Goal: Task Accomplishment & Management: Use online tool/utility

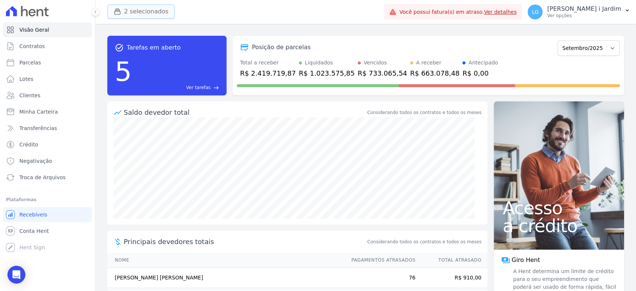
click at [143, 14] on button "2 selecionados" at bounding box center [140, 11] width 67 height 14
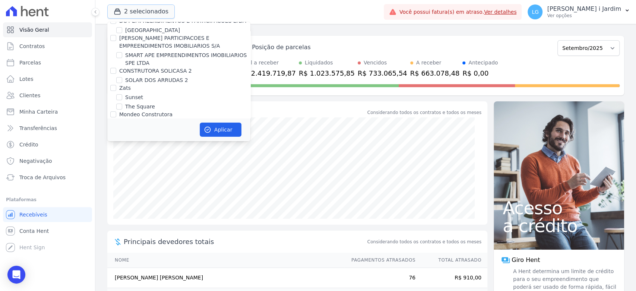
scroll to position [1986, 0]
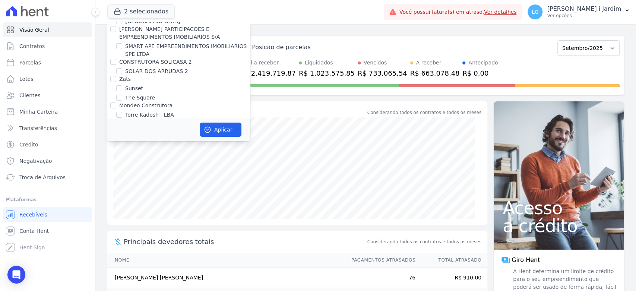
click at [140, 120] on label "VALEINCORP CONSTRUTORA INCORPORADORA E NEGOCIOS IMOBILIARIOS LTDA" at bounding box center [182, 127] width 127 height 14
click at [116, 120] on input "VALEINCORP CONSTRUTORA INCORPORADORA E NEGOCIOS IMOBILIARIOS LTDA" at bounding box center [113, 123] width 6 height 6
checkbox input "false"
click at [204, 127] on icon "button" at bounding box center [207, 129] width 7 height 7
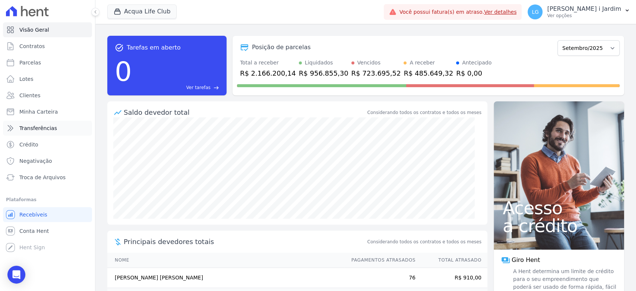
click at [45, 129] on span "Transferências" at bounding box center [38, 127] width 38 height 7
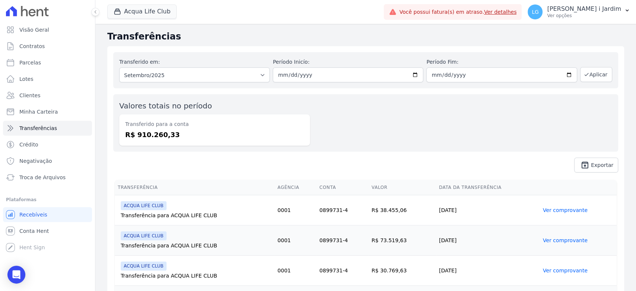
click at [242, 150] on div "Valores totais no período Transferido para a conta R$ 910.260,33" at bounding box center [365, 122] width 505 height 57
click at [346, 150] on div "Valores totais no período Transferido para a conta R$ 910.260,33" at bounding box center [365, 122] width 505 height 57
click at [148, 9] on button "Acqua Life Club" at bounding box center [141, 11] width 69 height 14
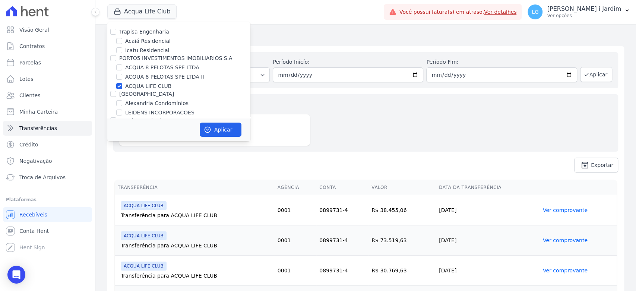
click at [334, 91] on div "Transferido em: Todos os meses Junho/2025 Julho/2025 Agosto/2025 Setembro/2025 …" at bounding box center [365, 112] width 517 height 132
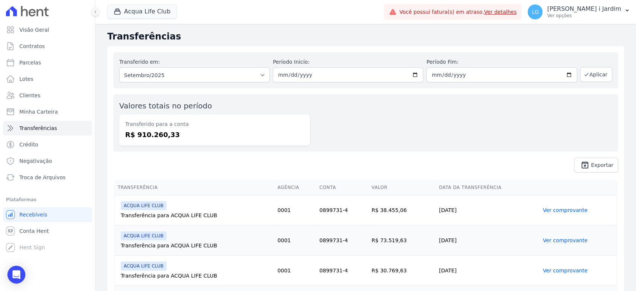
drag, startPoint x: 163, startPoint y: 139, endPoint x: 134, endPoint y: 144, distance: 29.5
click at [134, 144] on div "Transferido para a conta R$ 910.260,33" at bounding box center [214, 129] width 191 height 31
click at [158, 9] on button "Acqua Life Club" at bounding box center [141, 11] width 69 height 14
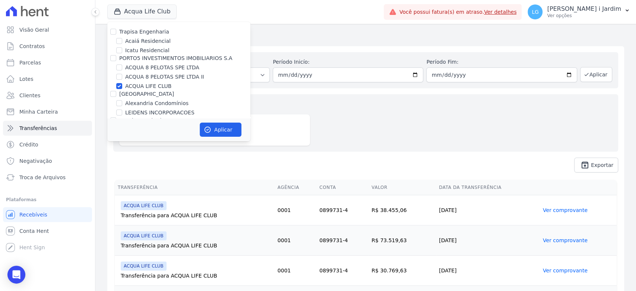
click at [140, 91] on label "[GEOGRAPHIC_DATA]" at bounding box center [146, 94] width 55 height 6
click at [116, 91] on input "[GEOGRAPHIC_DATA]" at bounding box center [113, 94] width 6 height 6
checkbox input "true"
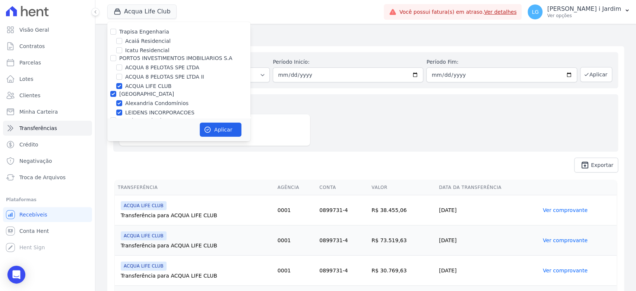
click at [143, 89] on label "ACQUA LIFE CLUB" at bounding box center [148, 86] width 46 height 8
click at [122, 89] on input "ACQUA LIFE CLUB" at bounding box center [119, 86] width 6 height 6
checkbox input "false"
click at [136, 93] on label "[GEOGRAPHIC_DATA]" at bounding box center [146, 94] width 55 height 6
click at [116, 93] on input "[GEOGRAPHIC_DATA]" at bounding box center [113, 94] width 6 height 6
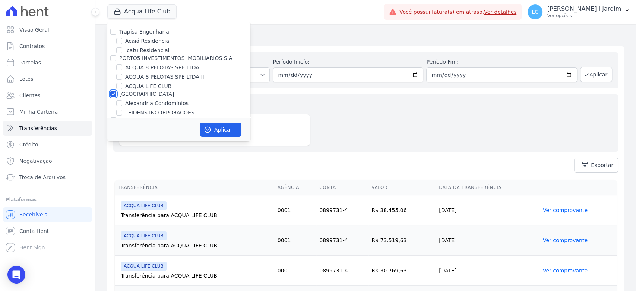
checkbox input "false"
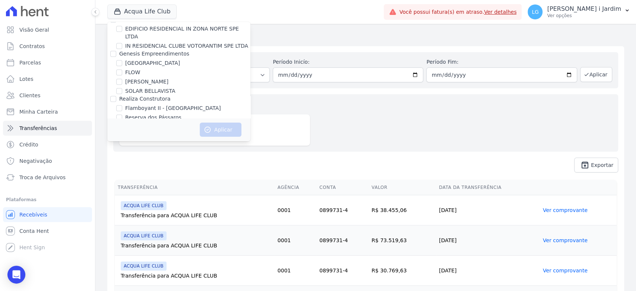
click at [142, 131] on label "FLEX INC" at bounding box center [136, 135] width 23 height 8
click at [122, 131] on input "FLEX INC" at bounding box center [119, 134] width 6 height 6
checkbox input "true"
click at [207, 133] on button "Aplicar" at bounding box center [221, 130] width 42 height 14
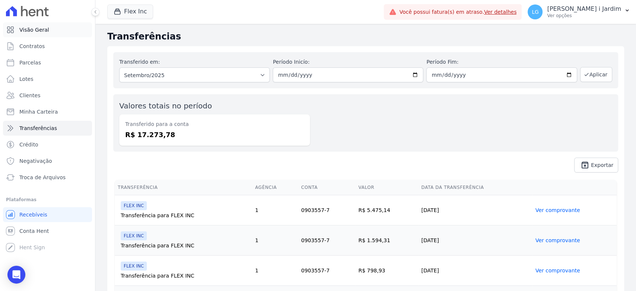
click at [43, 28] on span "Visão Geral" at bounding box center [34, 29] width 30 height 7
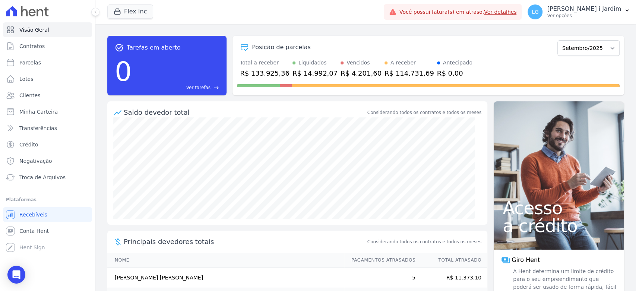
click at [394, 73] on div "R$ 114.731,69" at bounding box center [409, 73] width 50 height 10
click at [140, 17] on div "Flex Inc Trapisa Engenharia Acaiá Residencial Icatu Residencial PORTO5 INVESTIM…" at bounding box center [243, 12] width 273 height 25
click at [135, 22] on div "Flex Inc Trapisa Engenharia Acaiá Residencial Icatu Residencial PORTO5 INVESTIM…" at bounding box center [243, 12] width 273 height 25
click at [135, 17] on button "Flex Inc" at bounding box center [130, 11] width 46 height 14
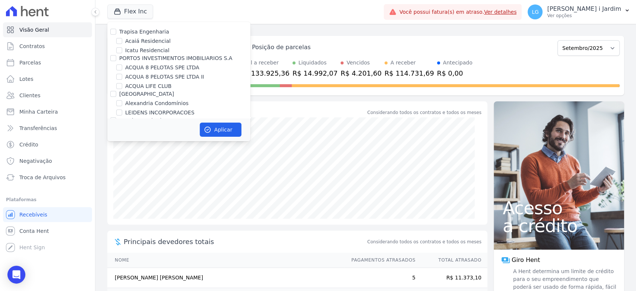
click at [137, 86] on label "ACQUA LIFE CLUB" at bounding box center [148, 86] width 46 height 8
click at [122, 86] on input "ACQUA LIFE CLUB" at bounding box center [119, 86] width 6 height 6
checkbox input "true"
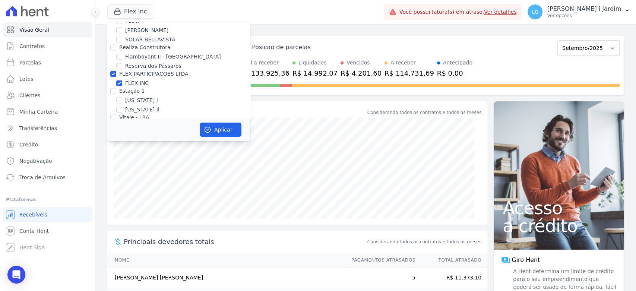
scroll to position [828, 0]
click at [124, 81] on div "FLEX INC" at bounding box center [178, 85] width 143 height 8
click at [143, 81] on label "FLEX INC" at bounding box center [136, 85] width 23 height 8
click at [122, 82] on input "FLEX INC" at bounding box center [119, 85] width 6 height 6
checkbox input "false"
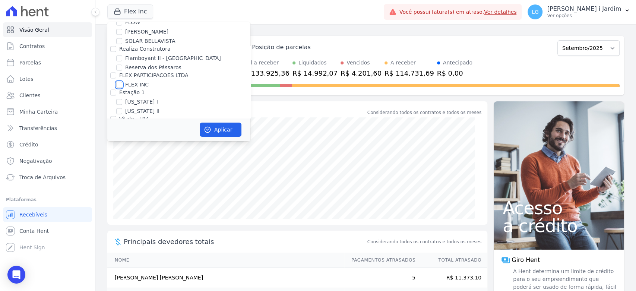
checkbox input "false"
click at [216, 130] on button "Aplicar" at bounding box center [221, 130] width 42 height 14
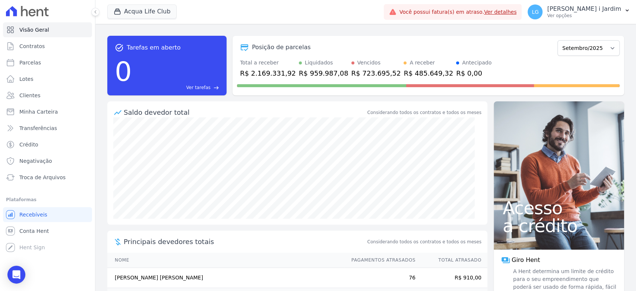
click at [413, 72] on div "R$ 485.649,32" at bounding box center [428, 73] width 50 height 10
click at [276, 74] on div "R$ 2.169.331,92" at bounding box center [268, 73] width 56 height 10
click at [286, 95] on div "task_alt Tarefas em aberto 0 Ver tarefas east Posição de parcelas Janeiro/2022 …" at bounding box center [365, 66] width 517 height 72
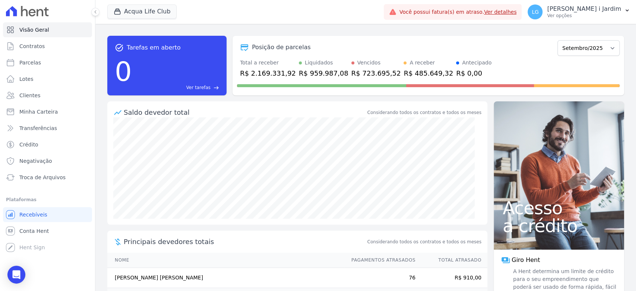
click at [357, 65] on div "Vencidos" at bounding box center [368, 63] width 23 height 8
click at [352, 73] on div "R$ 723.695,52" at bounding box center [376, 73] width 50 height 10
click at [351, 86] on span at bounding box center [321, 85] width 169 height 3
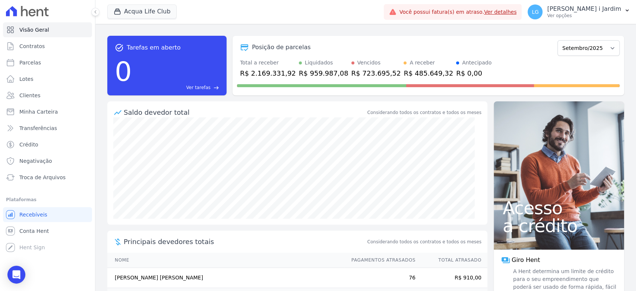
click at [355, 73] on div "R$ 723.695,52" at bounding box center [376, 73] width 50 height 10
click at [361, 99] on div "task_alt Tarefas em aberto 0 Ver tarefas east Posição de parcelas Janeiro/2022 …" at bounding box center [365, 66] width 517 height 72
drag, startPoint x: 375, startPoint y: 73, endPoint x: 360, endPoint y: 74, distance: 15.3
click at [360, 74] on div "Total a receber R$ 2.169.331,92 Liquidados R$ 959.987,08 Vencidos R$ 723.695,52…" at bounding box center [428, 68] width 383 height 19
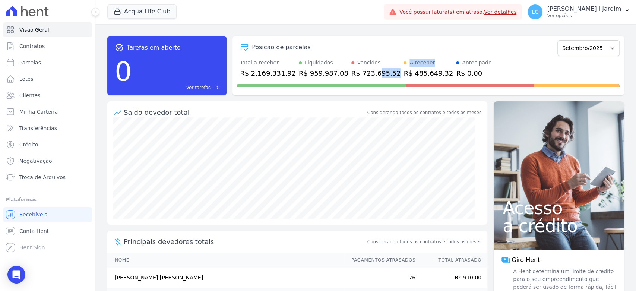
click at [359, 77] on div "R$ 723.695,52" at bounding box center [376, 73] width 50 height 10
click at [61, 65] on link "Parcelas" at bounding box center [47, 62] width 89 height 15
select select
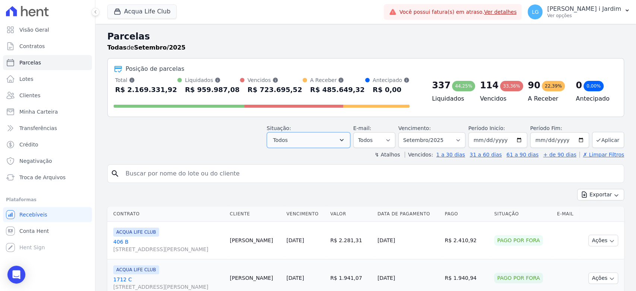
click at [280, 136] on span "Todos" at bounding box center [280, 140] width 15 height 9
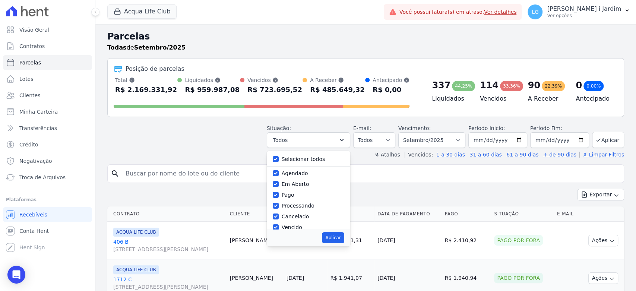
click at [287, 156] on label "Selecionar todos" at bounding box center [304, 159] width 44 height 6
click at [279, 156] on input "Selecionar todos" at bounding box center [276, 159] width 6 height 6
checkbox input "false"
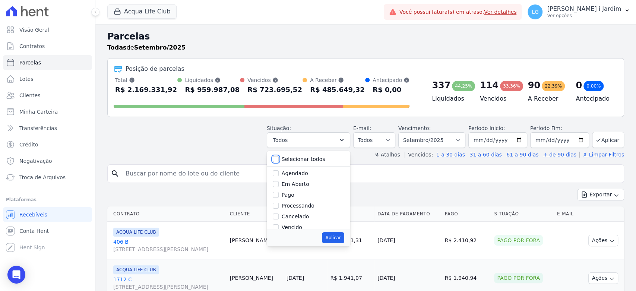
checkbox input "false"
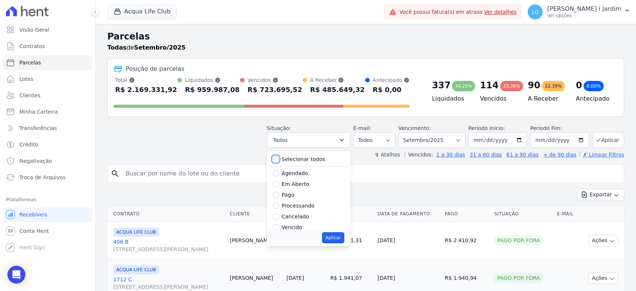
checkbox input "false"
click at [310, 210] on label "Pago por fora" at bounding box center [299, 210] width 35 height 6
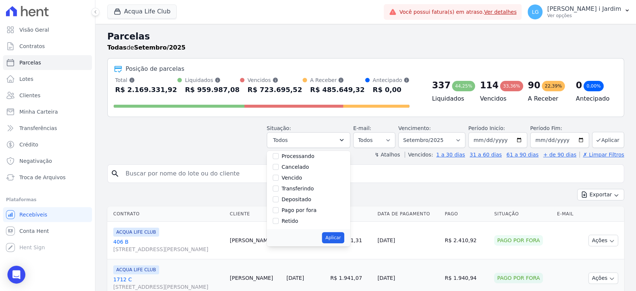
click at [279, 210] on input "Pago por fora" at bounding box center [276, 210] width 6 height 6
click at [301, 209] on label "Pago por fora" at bounding box center [299, 210] width 35 height 6
click at [279, 209] on input "Pago por fora" at bounding box center [276, 210] width 6 height 6
checkbox input "false"
click at [302, 175] on label "Vencido" at bounding box center [292, 178] width 20 height 6
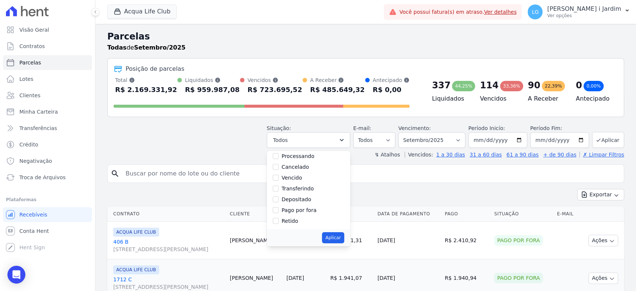
click at [279, 175] on input "Vencido" at bounding box center [276, 178] width 6 height 6
checkbox input "true"
click at [344, 239] on button "Aplicar" at bounding box center [333, 237] width 22 height 11
select select "overdue"
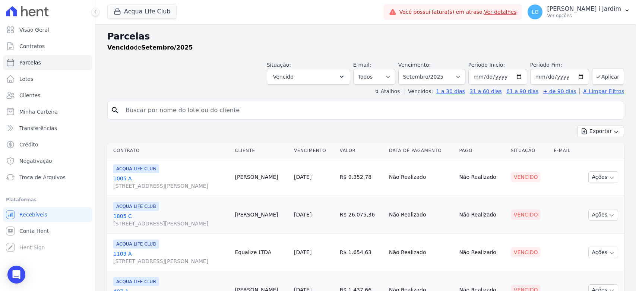
select select
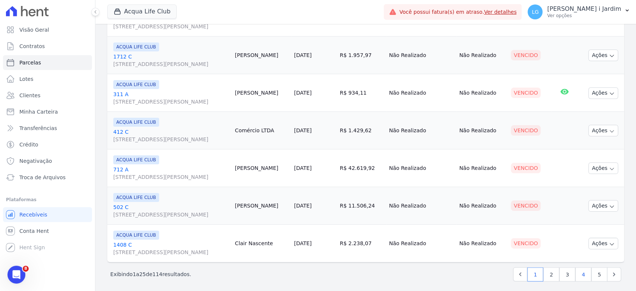
scroll to position [838, 0]
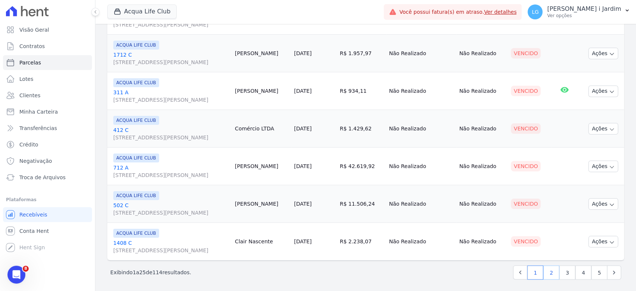
click at [548, 276] on link "2" at bounding box center [551, 272] width 16 height 14
select select
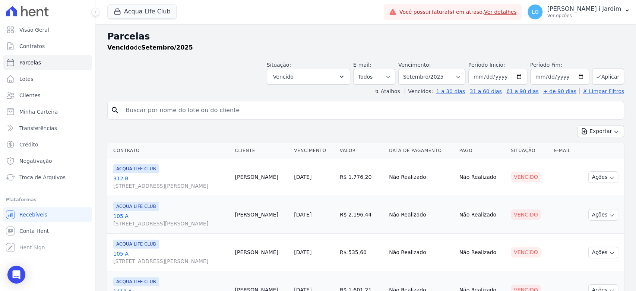
click at [159, 20] on div "Acqua Life Club Trapisa Engenharia Acaiá Residencial Icatu Residencial PORTO5 I…" at bounding box center [243, 12] width 273 height 25
click at [160, 14] on button "Acqua Life Club" at bounding box center [141, 11] width 69 height 14
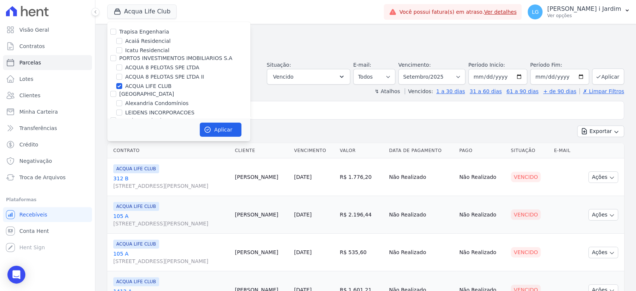
click at [135, 86] on label "ACQUA LIFE CLUB" at bounding box center [148, 86] width 46 height 8
click at [122, 86] on input "ACQUA LIFE CLUB" at bounding box center [119, 86] width 6 height 6
checkbox input "false"
click at [137, 96] on label "[GEOGRAPHIC_DATA]" at bounding box center [146, 94] width 55 height 6
click at [116, 96] on input "[GEOGRAPHIC_DATA]" at bounding box center [113, 94] width 6 height 6
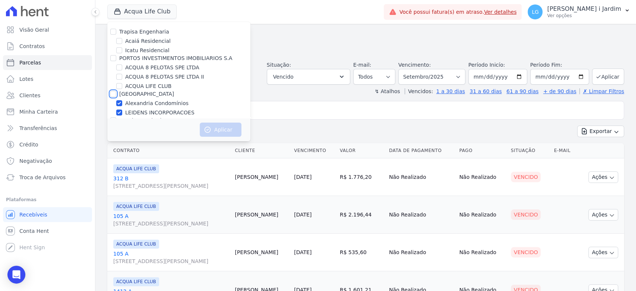
checkbox input "true"
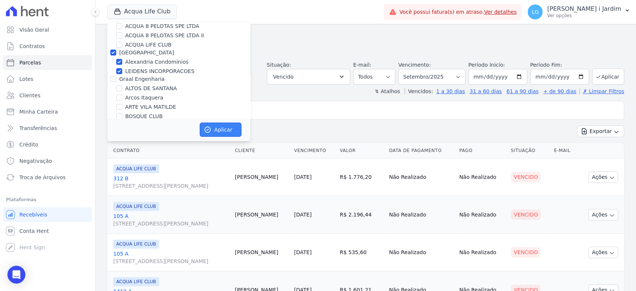
click at [207, 130] on icon "button" at bounding box center [207, 129] width 7 height 7
select select
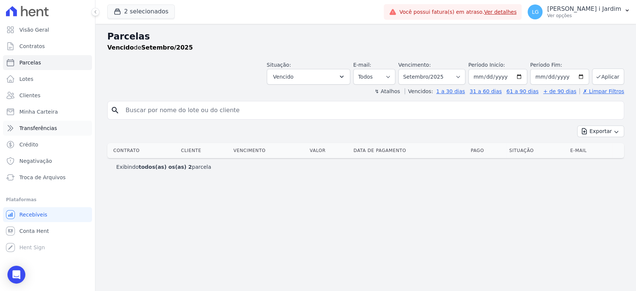
click at [61, 124] on link "Transferências" at bounding box center [47, 128] width 89 height 15
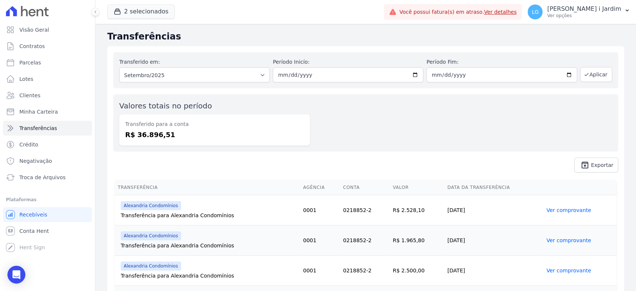
click at [152, 133] on dd "R$ 36.896,51" at bounding box center [214, 135] width 179 height 10
click at [304, 137] on dd "R$ 36.896,51" at bounding box center [214, 135] width 179 height 10
click at [137, 15] on button "2 selecionados" at bounding box center [140, 11] width 67 height 14
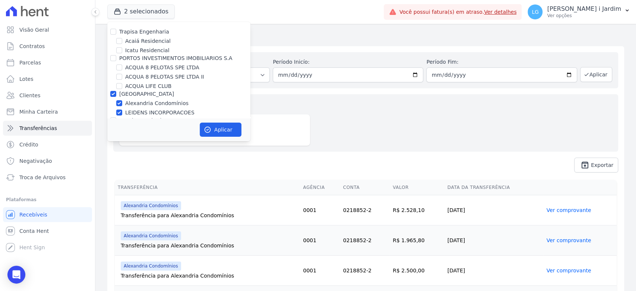
click at [140, 92] on label "[GEOGRAPHIC_DATA]" at bounding box center [146, 94] width 55 height 6
click at [116, 92] on input "[GEOGRAPHIC_DATA]" at bounding box center [113, 94] width 6 height 6
checkbox input "false"
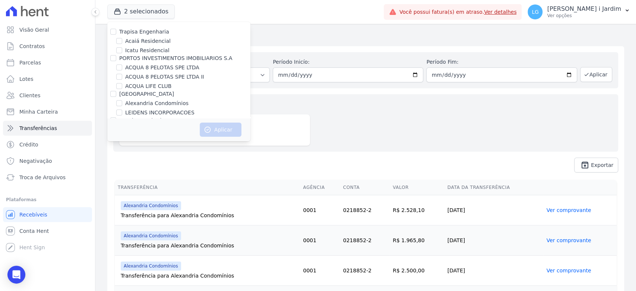
scroll to position [778, 0]
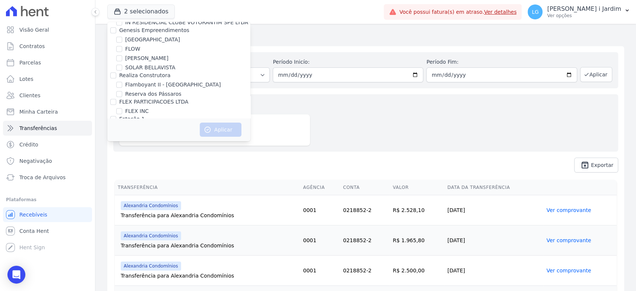
click at [142, 107] on label "FLEX INC" at bounding box center [136, 111] width 23 height 8
click at [122, 108] on input "FLEX INC" at bounding box center [119, 111] width 6 height 6
checkbox input "true"
click at [345, 82] on div "Transferido em: Todos os meses Março/2023 Abril/2023 Maio/2023 Junho/2023 Julho…" at bounding box center [365, 70] width 505 height 36
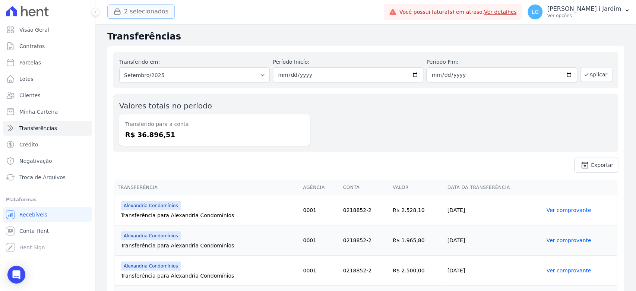
click at [151, 15] on button "2 selecionados" at bounding box center [140, 11] width 67 height 14
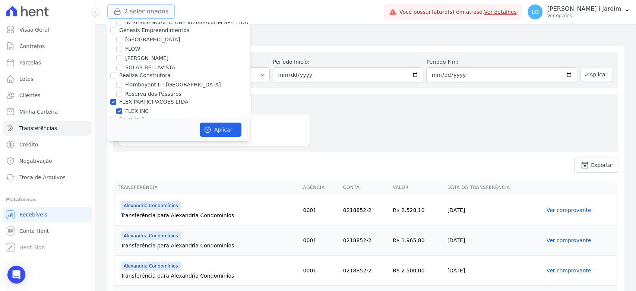
scroll to position [793, 0]
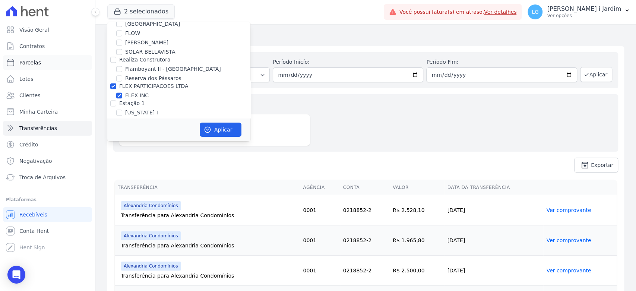
click at [28, 62] on span "Parcelas" at bounding box center [30, 62] width 22 height 7
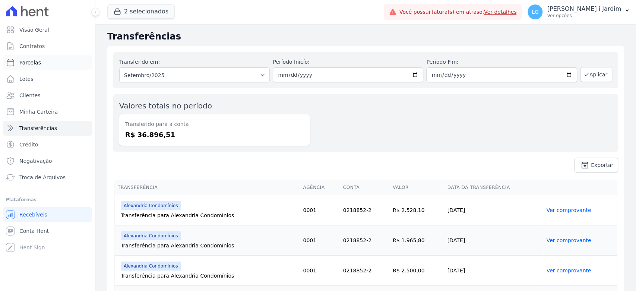
select select
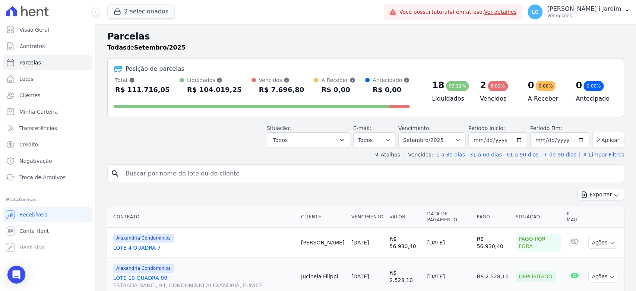
click at [300, 127] on div "Situação: Agendado Em Aberto Pago Processando Cancelado Vencido Transferindo De…" at bounding box center [308, 135] width 83 height 23
click at [302, 140] on button "Todos" at bounding box center [308, 140] width 83 height 16
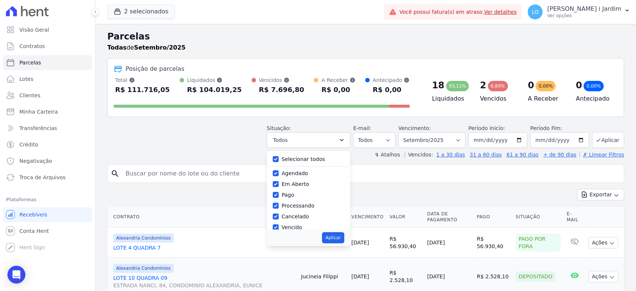
click at [306, 161] on label "Selecionar todos" at bounding box center [304, 159] width 44 height 6
click at [279, 161] on input "Selecionar todos" at bounding box center [276, 159] width 6 height 6
checkbox input "false"
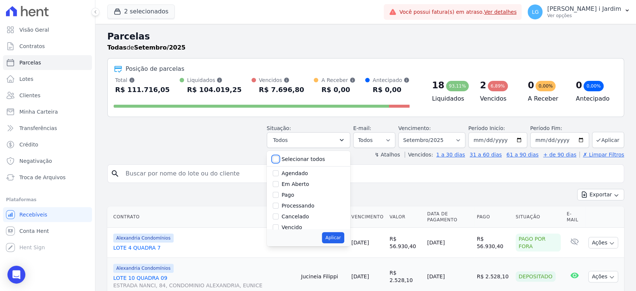
checkbox input "false"
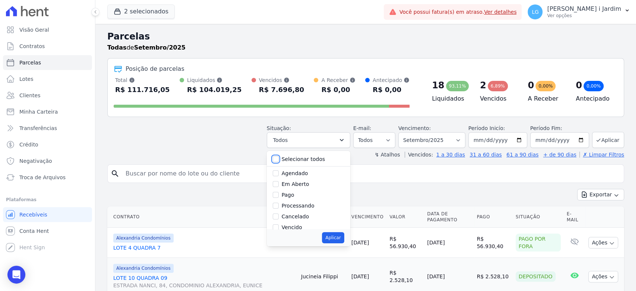
checkbox input "false"
click at [297, 184] on label "Em Aberto" at bounding box center [296, 184] width 28 height 6
click at [279, 184] on input "Em Aberto" at bounding box center [276, 184] width 6 height 6
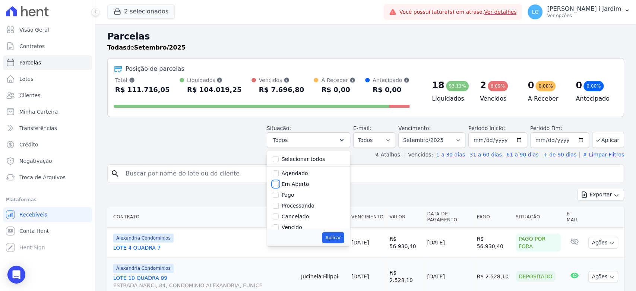
checkbox input "true"
click at [337, 240] on button "Aplicar" at bounding box center [333, 237] width 22 height 11
select select "pending"
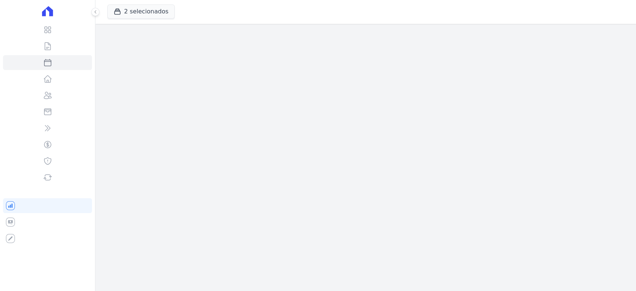
select select
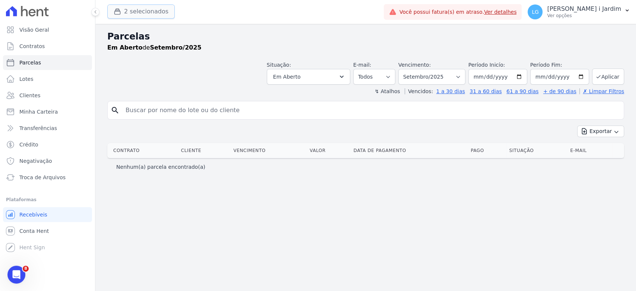
click at [136, 11] on button "2 selecionados" at bounding box center [140, 11] width 67 height 14
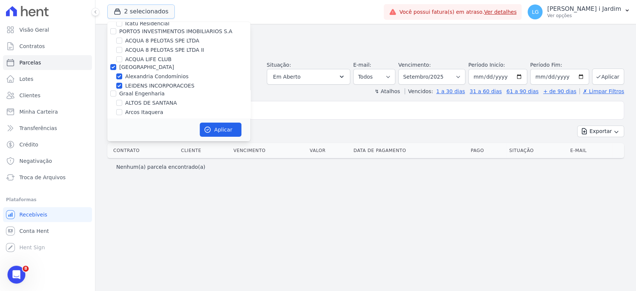
scroll to position [41, 0]
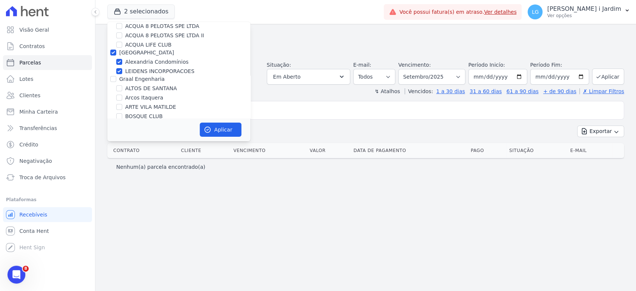
click at [258, 98] on div "Parcelas Em Aberto de Setembro/2025 Situação: Agendado Em Aberto Pago Processan…" at bounding box center [365, 157] width 540 height 267
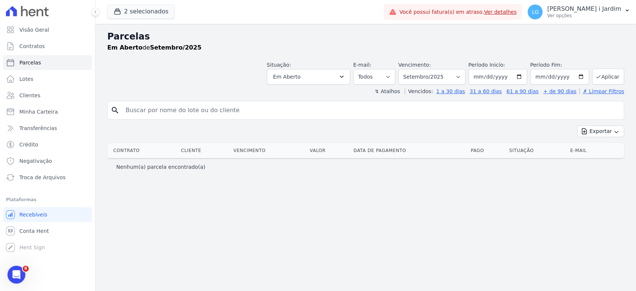
click at [315, 68] on div "Situação: Agendado Em Aberto Pago Processando Cancelado Vencido Transferindo De…" at bounding box center [308, 72] width 83 height 23
click at [319, 74] on button "Em Aberto" at bounding box center [308, 77] width 83 height 16
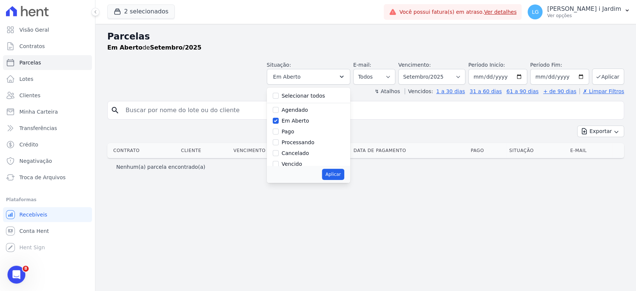
click at [309, 122] on label "Em Aberto" at bounding box center [296, 121] width 28 height 6
click at [279, 122] on input "Em Aberto" at bounding box center [276, 121] width 6 height 6
checkbox input "false"
click at [306, 166] on div "Aplicar" at bounding box center [308, 174] width 83 height 17
click at [302, 165] on label "Vencido" at bounding box center [292, 164] width 20 height 6
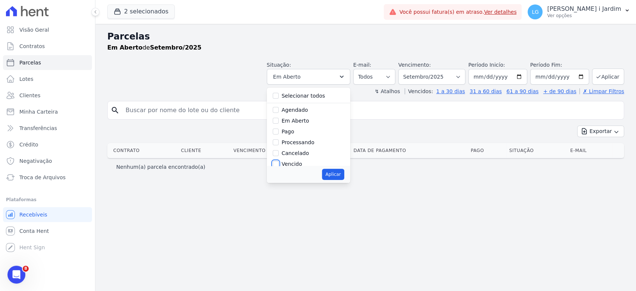
click at [279, 165] on input "Vencido" at bounding box center [276, 164] width 6 height 6
checkbox input "true"
click at [344, 178] on button "Aplicar" at bounding box center [333, 174] width 22 height 11
select select "overdue"
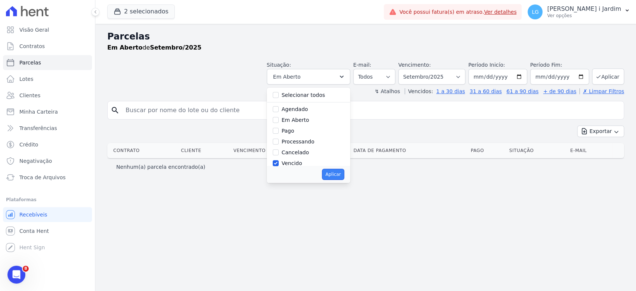
scroll to position [13, 0]
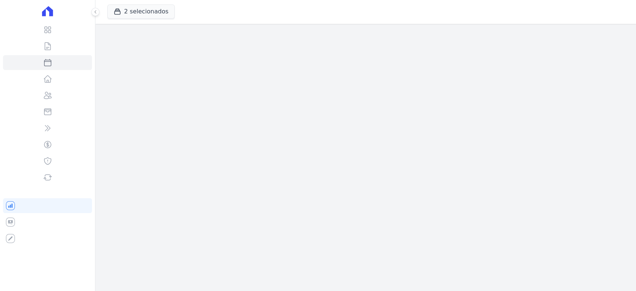
select select
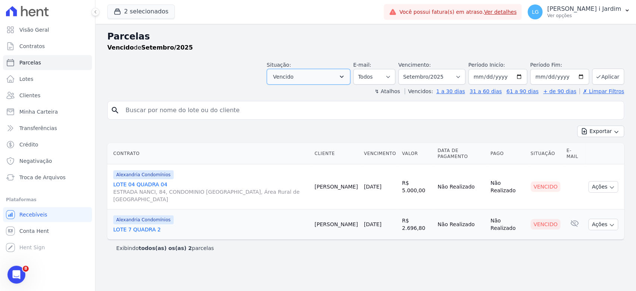
click at [310, 80] on button "Vencido" at bounding box center [308, 77] width 83 height 16
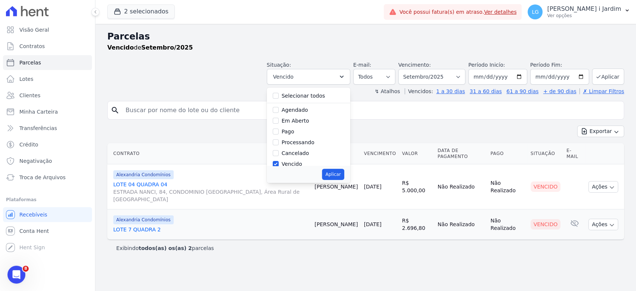
click at [308, 94] on label "Selecionar todos" at bounding box center [304, 96] width 44 height 6
click at [279, 94] on input "Selecionar todos" at bounding box center [276, 96] width 6 height 6
checkbox input "true"
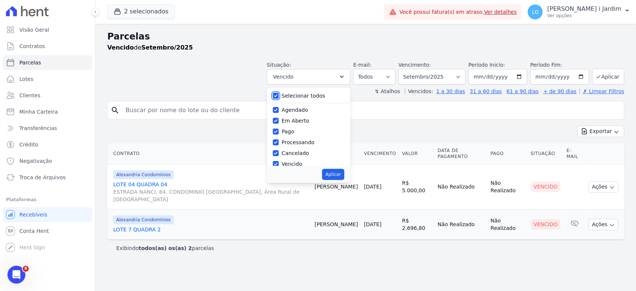
checkbox input "true"
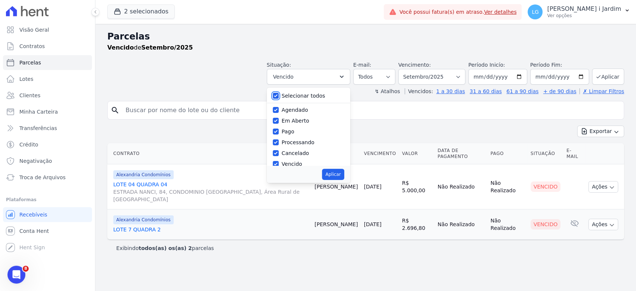
checkbox input "true"
click at [340, 177] on button "Aplicar" at bounding box center [333, 174] width 22 height 11
select select "scheduled"
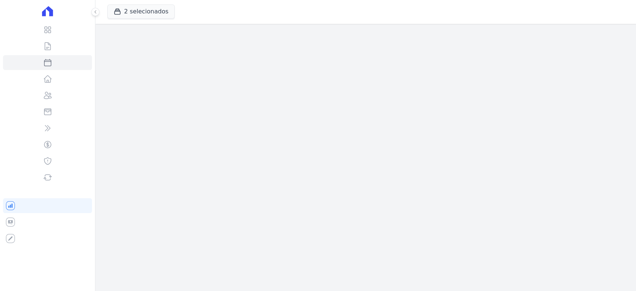
select select
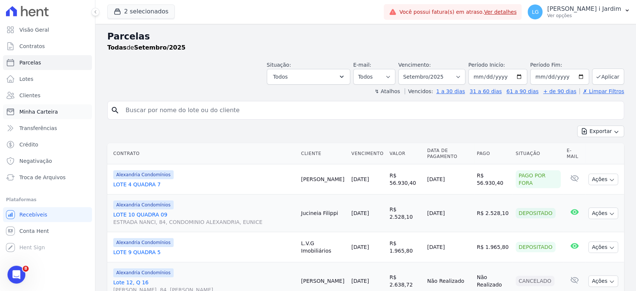
click at [63, 108] on link "Minha Carteira" at bounding box center [47, 111] width 89 height 15
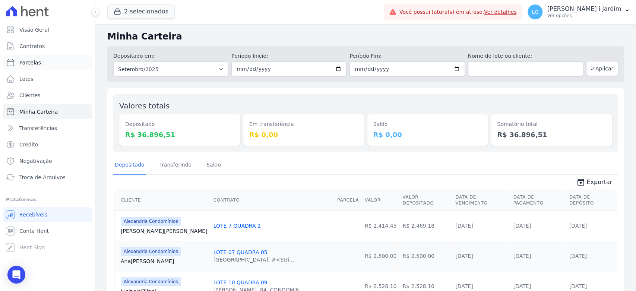
click at [45, 60] on link "Parcelas" at bounding box center [47, 62] width 89 height 15
select select
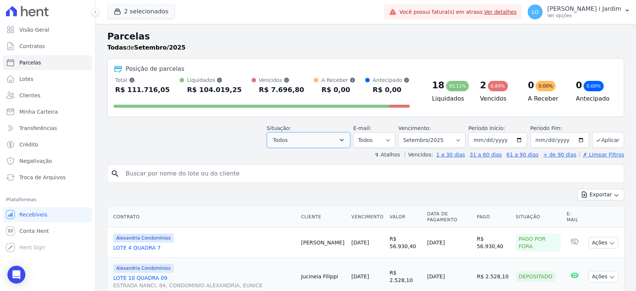
click at [293, 140] on button "Todos" at bounding box center [308, 140] width 83 height 16
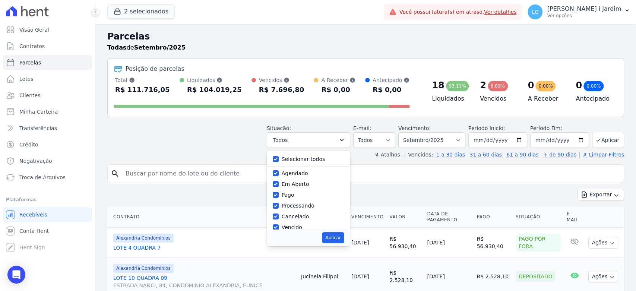
click at [297, 159] on label "Selecionar todos" at bounding box center [304, 159] width 44 height 6
click at [279, 159] on input "Selecionar todos" at bounding box center [276, 159] width 6 height 6
checkbox input "false"
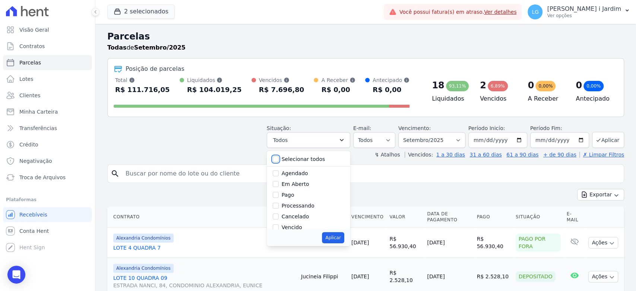
checkbox input "false"
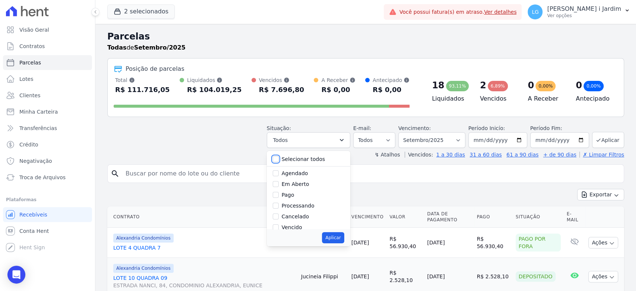
checkbox input "false"
click at [299, 231] on div "Aplicar" at bounding box center [308, 237] width 83 height 17
click at [299, 228] on label "Vencido" at bounding box center [292, 227] width 20 height 6
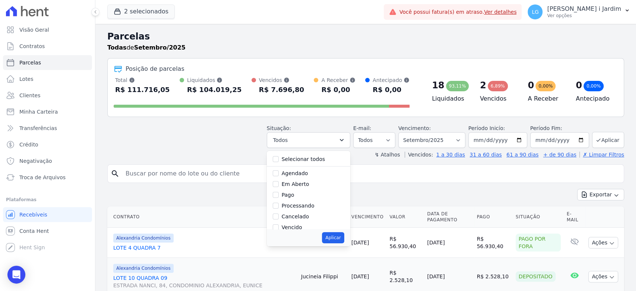
click at [279, 228] on input "Vencido" at bounding box center [276, 227] width 6 height 6
checkbox input "true"
click at [340, 239] on button "Aplicar" at bounding box center [333, 237] width 22 height 11
select select "overdue"
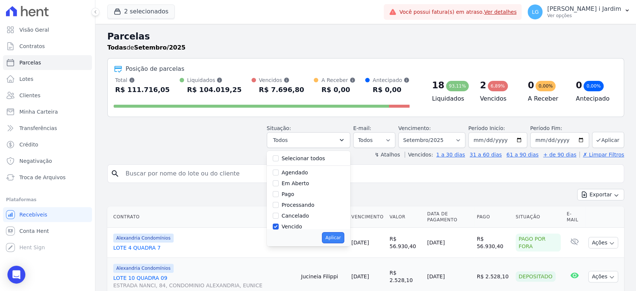
scroll to position [13, 0]
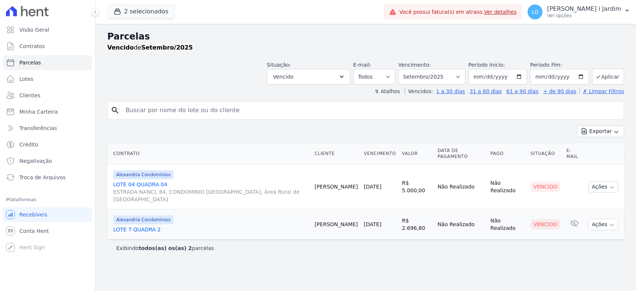
select select
click at [141, 4] on button "2 selecionados" at bounding box center [140, 11] width 67 height 14
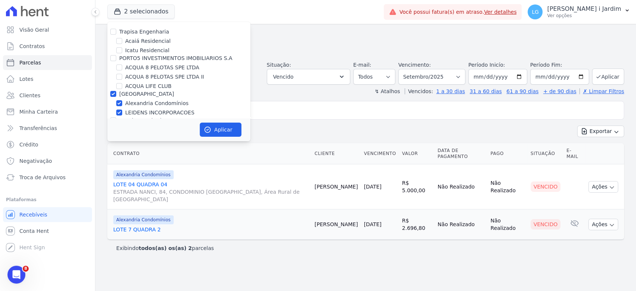
click at [128, 97] on label "[GEOGRAPHIC_DATA]" at bounding box center [146, 94] width 55 height 6
click at [116, 97] on input "[GEOGRAPHIC_DATA]" at bounding box center [113, 94] width 6 height 6
checkbox input "false"
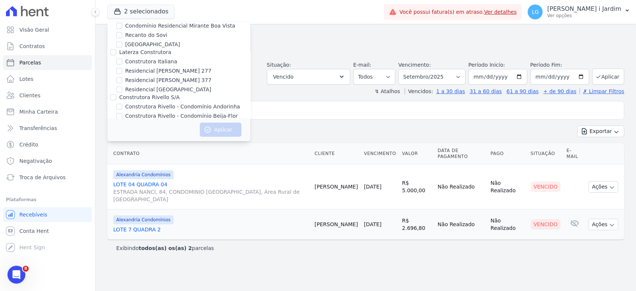
scroll to position [778, 0]
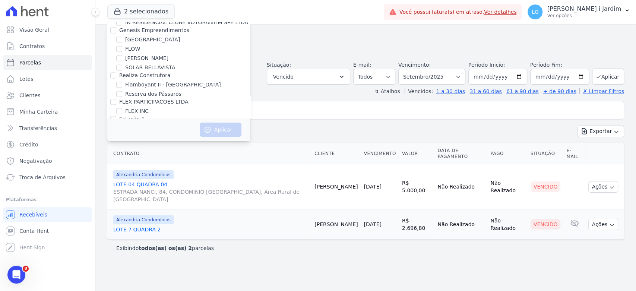
click at [132, 107] on label "FLEX INC" at bounding box center [136, 111] width 23 height 8
click at [122, 108] on input "FLEX INC" at bounding box center [119, 111] width 6 height 6
checkbox input "true"
click at [231, 128] on button "Aplicar" at bounding box center [221, 130] width 42 height 14
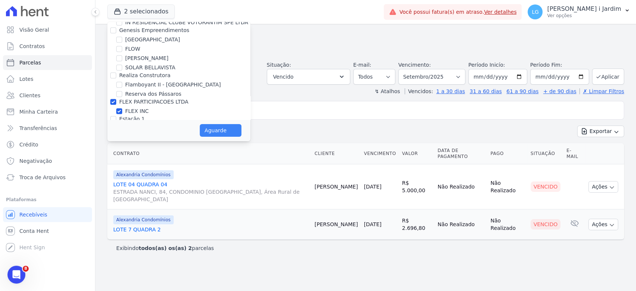
select select
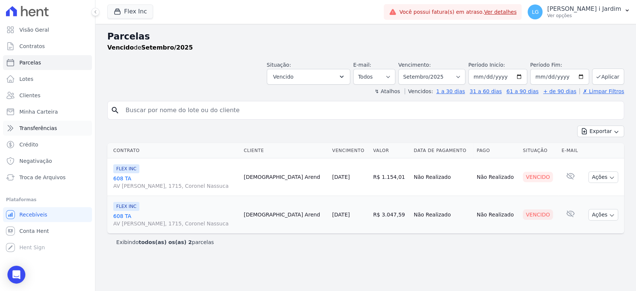
click at [58, 127] on link "Transferências" at bounding box center [47, 128] width 89 height 15
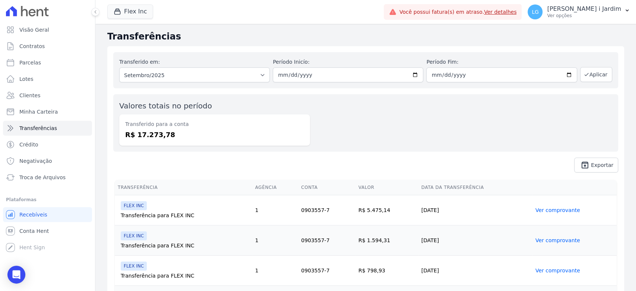
click at [161, 131] on dd "R$ 17.273,78" at bounding box center [214, 135] width 179 height 10
copy dd "17.273,78"
click at [60, 64] on link "Parcelas" at bounding box center [47, 62] width 89 height 15
select select
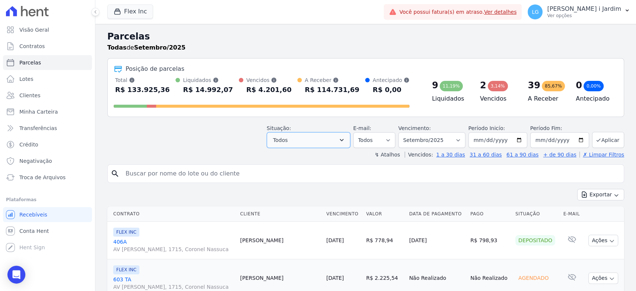
click at [307, 138] on button "Todos" at bounding box center [308, 140] width 83 height 16
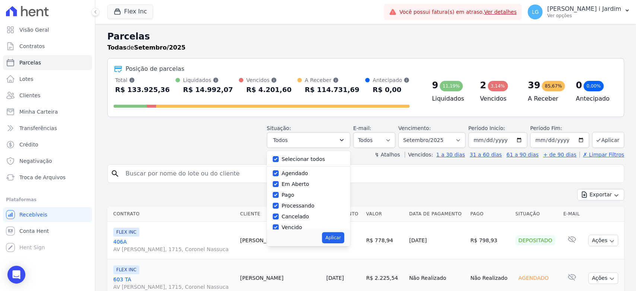
click at [304, 160] on label "Selecionar todos" at bounding box center [304, 159] width 44 height 6
click at [279, 160] on input "Selecionar todos" at bounding box center [276, 159] width 6 height 6
checkbox input "false"
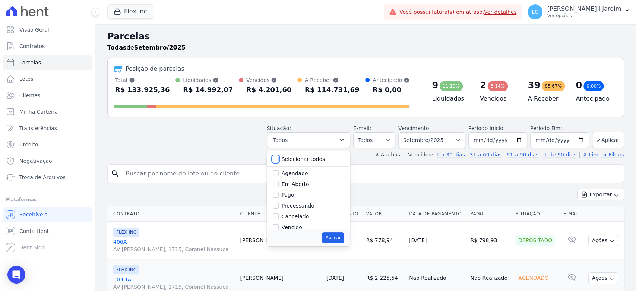
checkbox input "false"
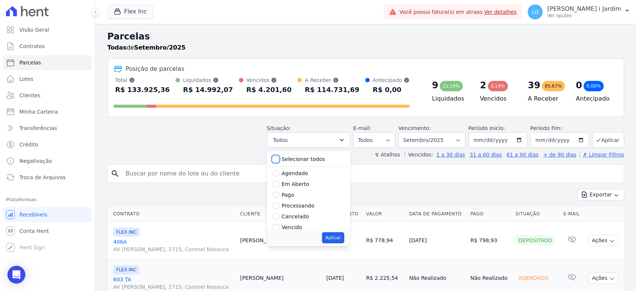
checkbox input "false"
click at [298, 185] on label "Em Aberto" at bounding box center [296, 184] width 28 height 6
click at [279, 185] on input "Em Aberto" at bounding box center [276, 184] width 6 height 6
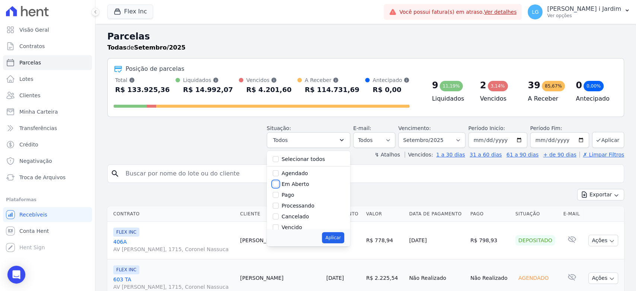
checkbox input "true"
click at [337, 238] on button "Aplicar" at bounding box center [333, 237] width 22 height 11
select select "pending"
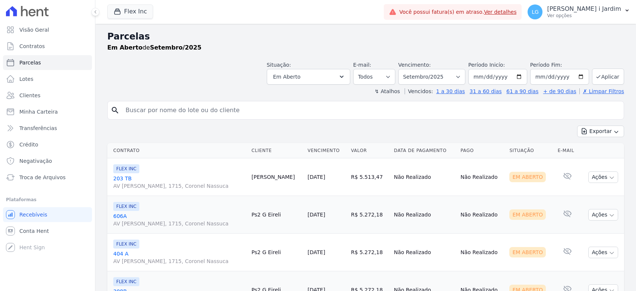
select select
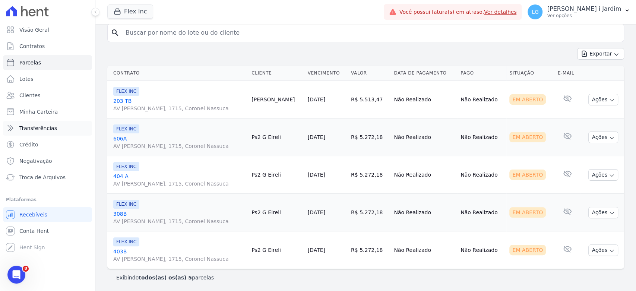
click at [49, 124] on span "Transferências" at bounding box center [38, 127] width 38 height 7
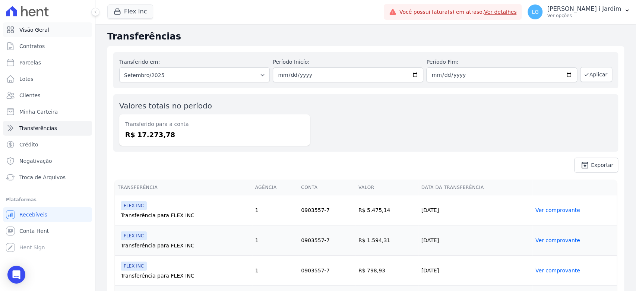
click at [73, 23] on link "Visão Geral" at bounding box center [47, 29] width 89 height 15
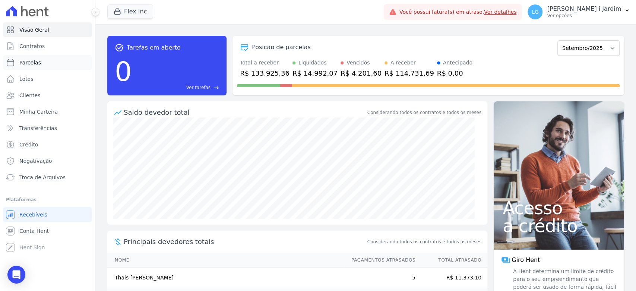
click at [44, 62] on link "Parcelas" at bounding box center [47, 62] width 89 height 15
select select
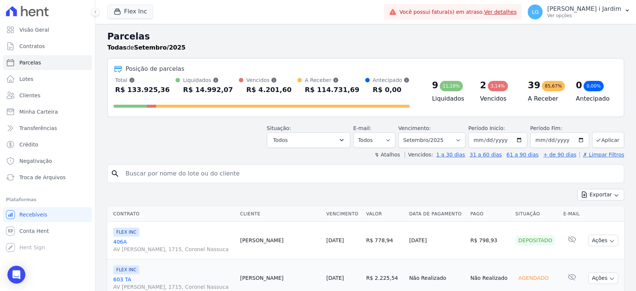
scroll to position [83, 0]
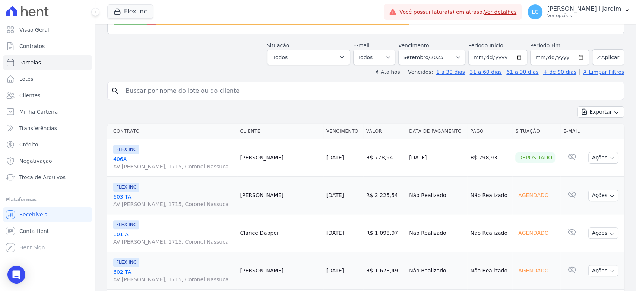
click at [345, 58] on icon "button" at bounding box center [341, 57] width 7 height 7
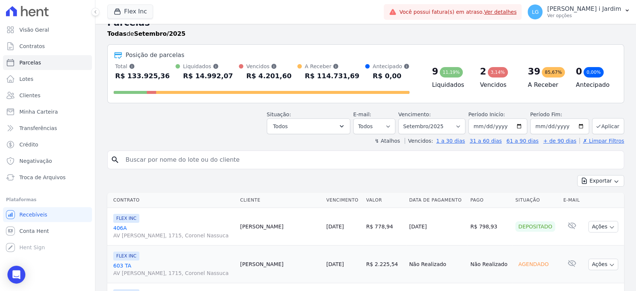
scroll to position [0, 0]
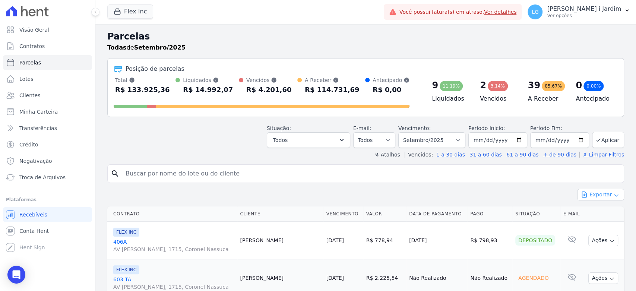
click at [612, 194] on button "Exportar" at bounding box center [600, 195] width 47 height 12
click at [583, 225] on span "Exportar CSV" at bounding box center [599, 224] width 39 height 7
click at [131, 11] on button "Flex Inc" at bounding box center [130, 11] width 46 height 14
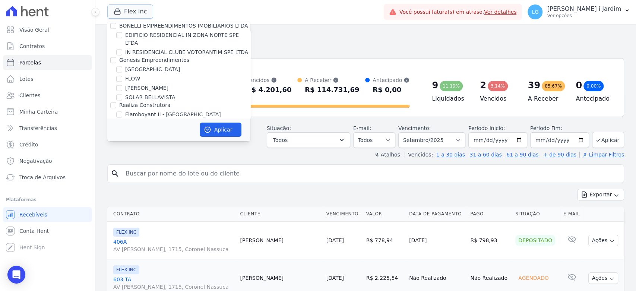
scroll to position [745, 0]
click at [137, 131] on label "FLEX PARTICIPACOES LTDA" at bounding box center [153, 134] width 69 height 6
click at [116, 131] on input "FLEX PARTICIPACOES LTDA" at bounding box center [113, 134] width 6 height 6
checkbox input "false"
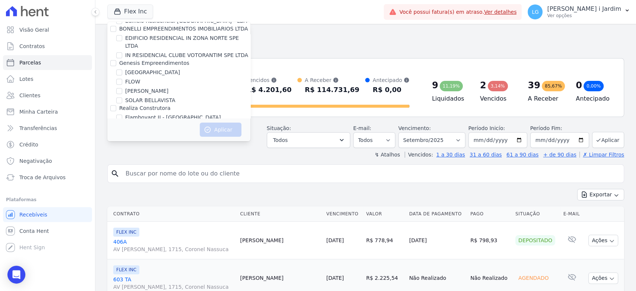
scroll to position [292, 0]
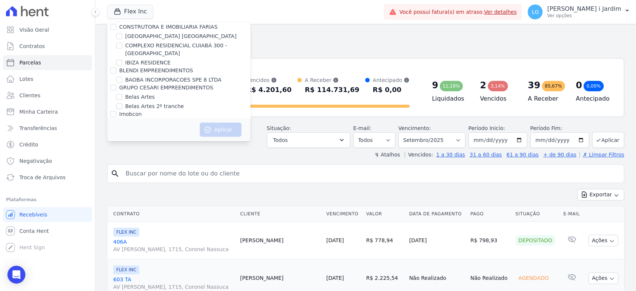
click at [166, 79] on label "BAOBA INCORPORACOES SPE 8 LTDA" at bounding box center [173, 80] width 96 height 8
click at [122, 79] on input "BAOBA INCORPORACOES SPE 8 LTDA" at bounding box center [119, 80] width 6 height 6
checkbox input "true"
click at [215, 131] on button "Aplicar" at bounding box center [221, 130] width 42 height 14
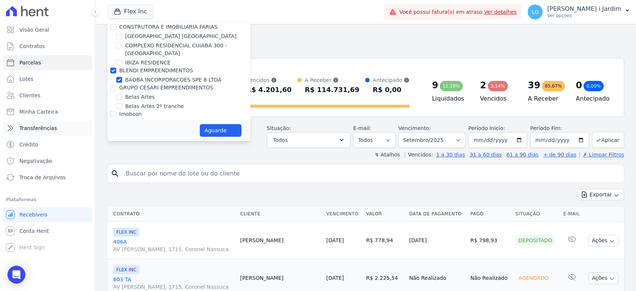
select select
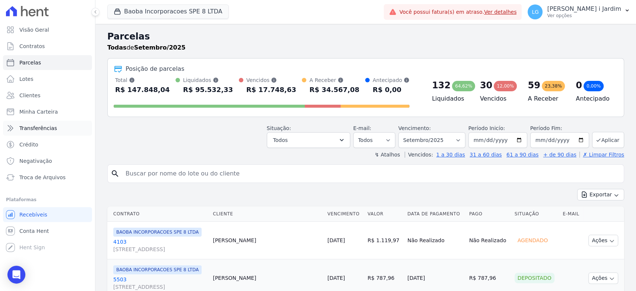
click at [74, 130] on link "Transferências" at bounding box center [47, 128] width 89 height 15
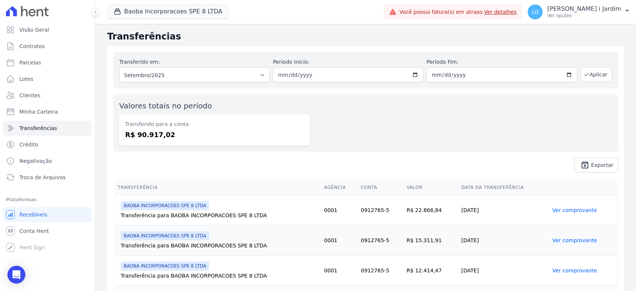
click at [159, 136] on dd "R$ 90.917,02" at bounding box center [214, 135] width 179 height 10
copy dd "90.917,02"
click at [494, 165] on span "unarchive Exportar" at bounding box center [365, 165] width 505 height 15
click at [161, 12] on button "Baoba Incorporacoes SPE 8 LTDA" at bounding box center [167, 11] width 121 height 14
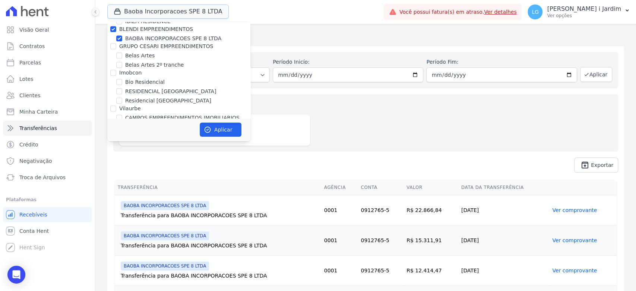
scroll to position [331, 0]
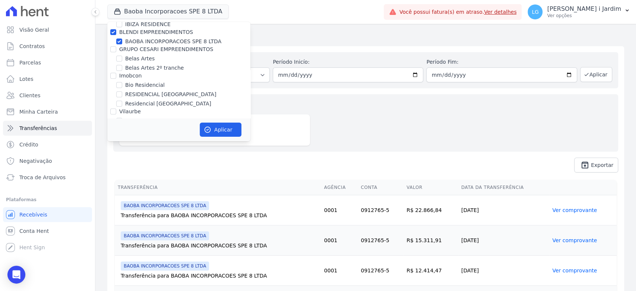
click at [155, 32] on label "BLENDI EMPREENDIMENTOS" at bounding box center [156, 32] width 74 height 6
click at [116, 32] on input "BLENDI EMPREENDIMENTOS" at bounding box center [113, 32] width 6 height 6
checkbox input "false"
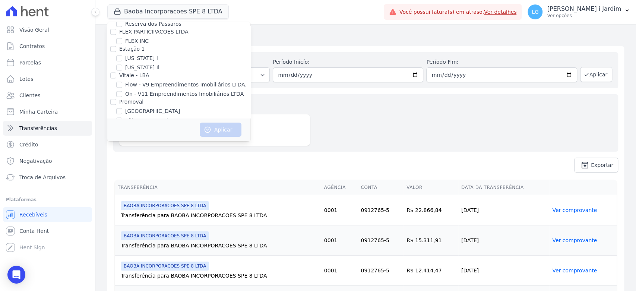
click at [134, 107] on label "[GEOGRAPHIC_DATA]" at bounding box center [152, 111] width 55 height 8
click at [122, 108] on input "[GEOGRAPHIC_DATA]" at bounding box center [119, 111] width 6 height 6
checkbox input "true"
click at [222, 129] on button "Aplicar" at bounding box center [221, 130] width 42 height 14
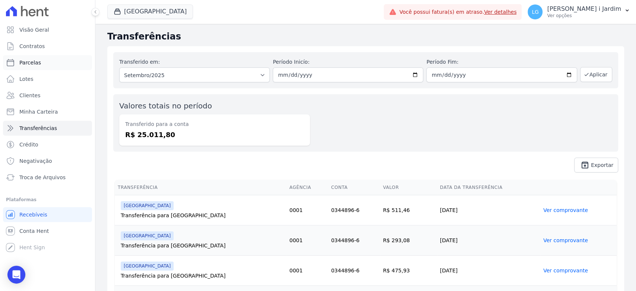
click at [35, 65] on span "Parcelas" at bounding box center [30, 62] width 22 height 7
click at [39, 107] on link "Minha Carteira" at bounding box center [47, 111] width 89 height 15
select select
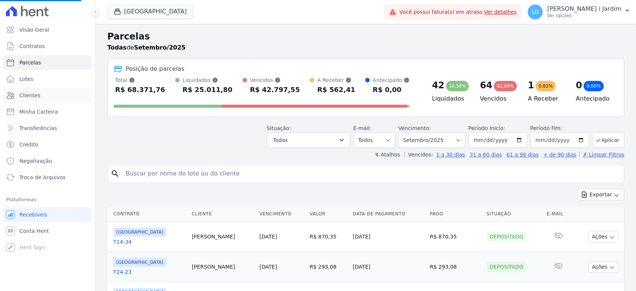
click at [41, 99] on link "Clientes" at bounding box center [47, 95] width 89 height 15
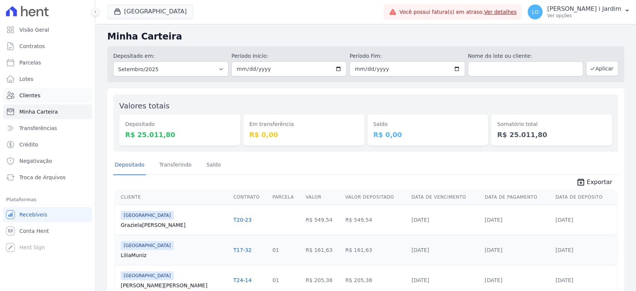
click at [54, 96] on link "Clientes" at bounding box center [47, 95] width 89 height 15
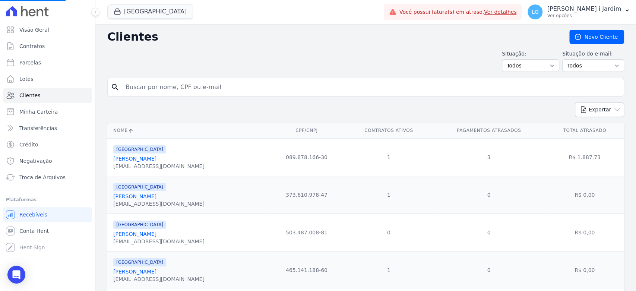
click at [221, 84] on input "search" at bounding box center [370, 87] width 499 height 15
click at [186, 88] on input "search" at bounding box center [370, 87] width 499 height 15
type input "[PERSON_NAME]"
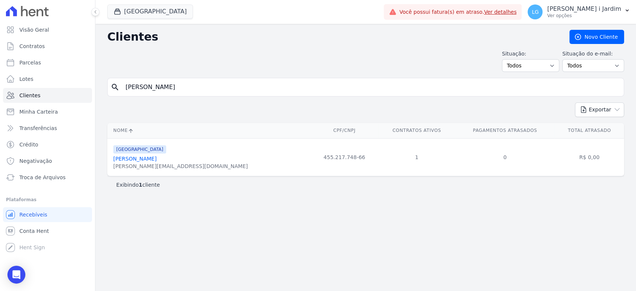
click at [155, 160] on link "[PERSON_NAME]" at bounding box center [134, 159] width 43 height 6
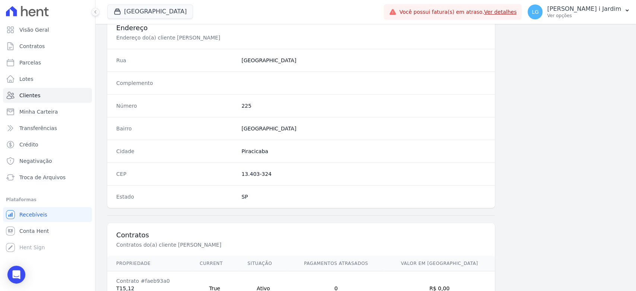
scroll to position [405, 0]
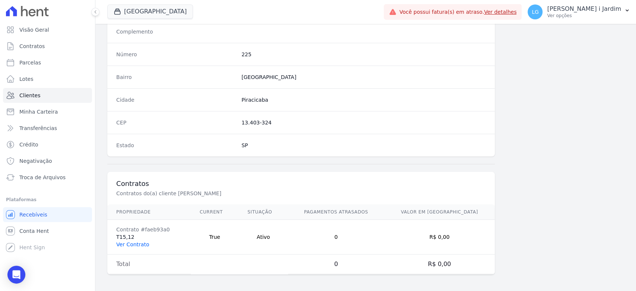
click at [140, 243] on link "Ver Contrato" at bounding box center [132, 244] width 33 height 6
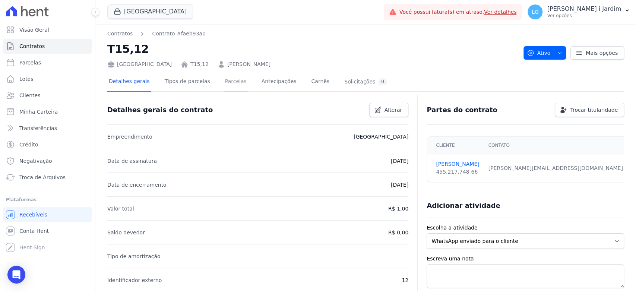
click at [223, 82] on link "Parcelas" at bounding box center [235, 82] width 25 height 20
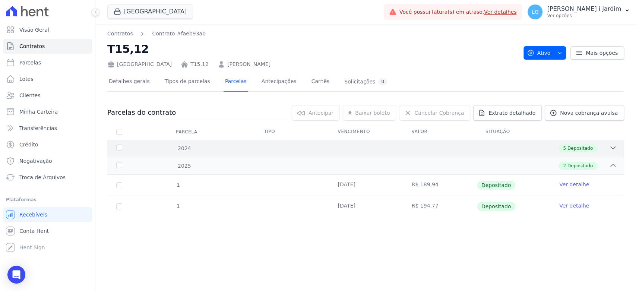
click at [615, 147] on icon at bounding box center [612, 147] width 7 height 7
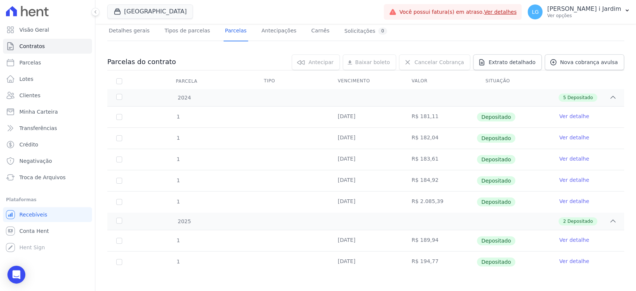
scroll to position [54, 0]
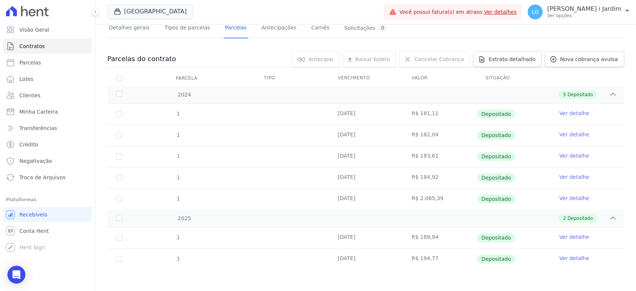
click at [424, 258] on td "R$ 194,77" at bounding box center [440, 258] width 74 height 21
click at [426, 270] on div "1 [DATE] R$ 189,94 Depositado Ver detalhe 1 [DATE] R$ 194,77 Depositado" at bounding box center [365, 248] width 540 height 48
drag, startPoint x: 431, startPoint y: 258, endPoint x: 410, endPoint y: 261, distance: 20.7
click at [410, 261] on td "R$ 194,77" at bounding box center [440, 258] width 74 height 21
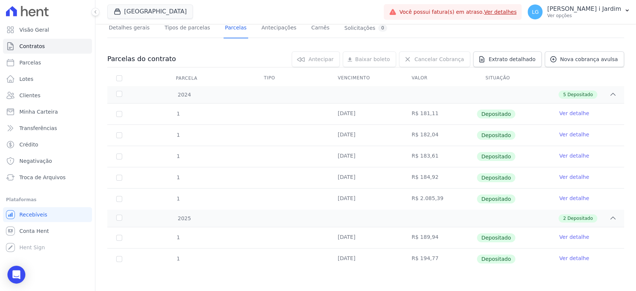
click at [408, 280] on div "Parcelas do contrato 0 selecionada(s) [GEOGRAPHIC_DATA] [GEOGRAPHIC_DATA] Reneg…" at bounding box center [365, 165] width 517 height 242
drag, startPoint x: 431, startPoint y: 258, endPoint x: 426, endPoint y: 291, distance: 32.8
click at [421, 272] on div "Parcelas do contrato 0 selecionada(s) [GEOGRAPHIC_DATA] [GEOGRAPHIC_DATA] Reneg…" at bounding box center [365, 160] width 517 height 233
click at [429, 276] on div "Parcelas do contrato 0 selecionada(s) [GEOGRAPHIC_DATA] [GEOGRAPHIC_DATA] Reneg…" at bounding box center [365, 165] width 517 height 242
click at [430, 257] on td "R$ 194,77" at bounding box center [440, 258] width 74 height 21
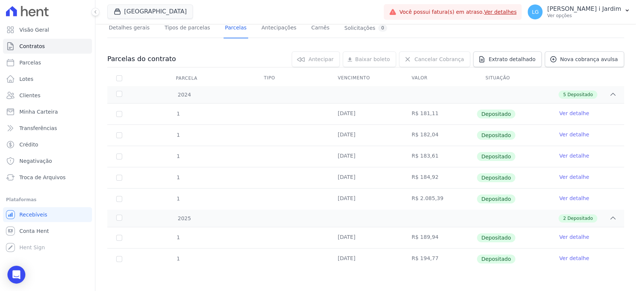
click at [430, 257] on td "R$ 194,77" at bounding box center [440, 258] width 74 height 21
click at [425, 258] on td "R$ 194,77" at bounding box center [440, 258] width 74 height 21
click at [574, 255] on link "Ver detalhe" at bounding box center [574, 257] width 30 height 7
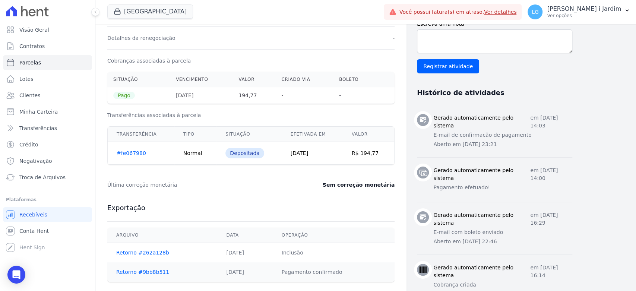
scroll to position [306, 0]
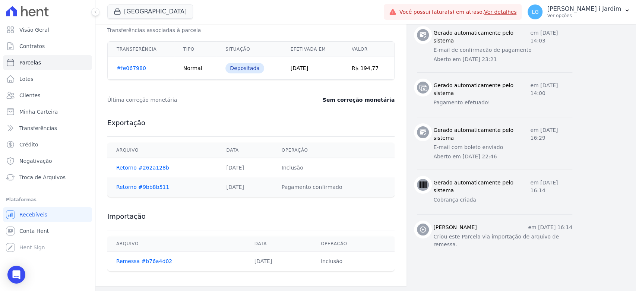
click at [346, 112] on div "Exportação [GEOGRAPHIC_DATA] Data Operação Retorno #262a128b [DATE] Inclusão Re…" at bounding box center [250, 157] width 287 height 93
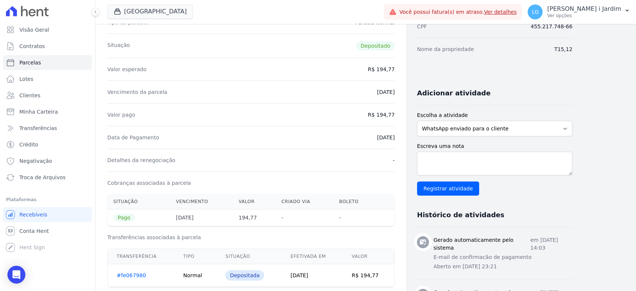
scroll to position [0, 0]
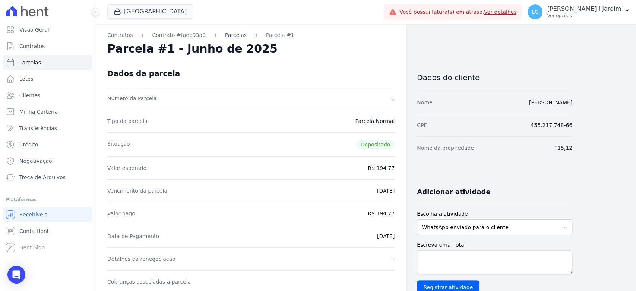
click at [227, 35] on link "Parcelas" at bounding box center [236, 35] width 22 height 8
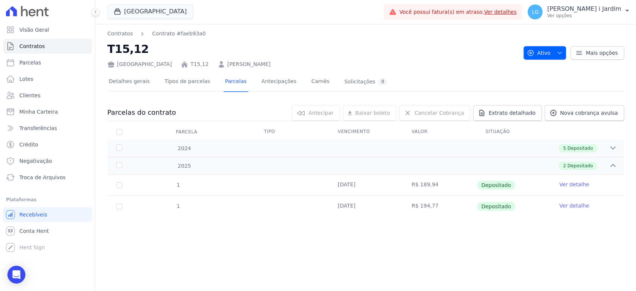
click at [425, 205] on td "R$ 194,77" at bounding box center [440, 206] width 74 height 21
copy td "194,77"
click at [448, 247] on div "Contratos Contrato #faeb93a0 T15,12 [GEOGRAPHIC_DATA] T15,12 [PERSON_NAME] Ativ…" at bounding box center [365, 157] width 540 height 267
click at [578, 115] on span "Nova cobrança avulsa" at bounding box center [589, 112] width 58 height 7
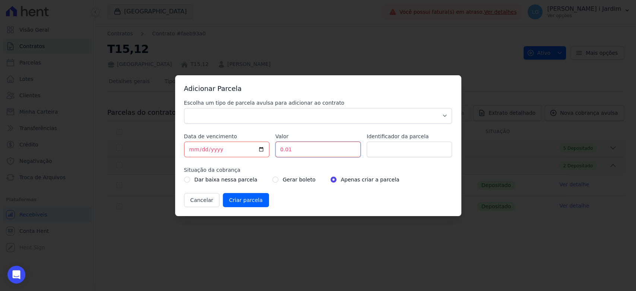
click at [308, 149] on input "0.01" at bounding box center [317, 150] width 85 height 16
click at [262, 148] on input "[DATE]" at bounding box center [226, 150] width 85 height 16
type input "[DATE]"
click at [322, 194] on div "Cancelar Criar parcela" at bounding box center [318, 200] width 268 height 14
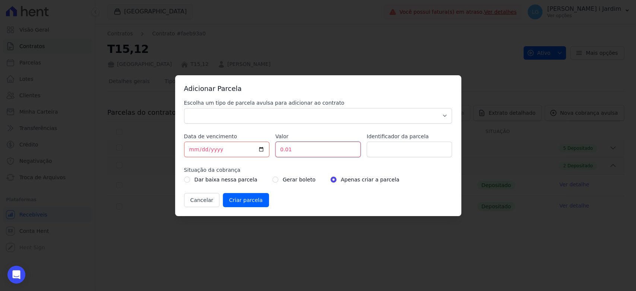
drag, startPoint x: 295, startPoint y: 147, endPoint x: 245, endPoint y: 156, distance: 50.8
click at [252, 153] on div "Escolha um tipo de parcela avulsa para adicionar ao contrato Parcela Normal Sin…" at bounding box center [318, 153] width 268 height 108
paste input "197.9"
type input "197.91"
click at [389, 151] on input "Identificador da parcela" at bounding box center [409, 150] width 85 height 16
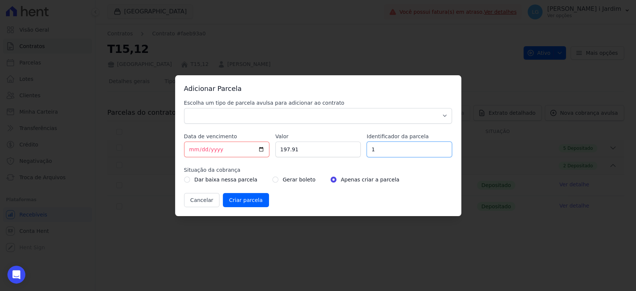
type input "1"
click at [396, 117] on select "Parcela Normal Sinal Caução Intercalada Chaves Pré Chaves Pós Chaves Taxas Quit…" at bounding box center [318, 116] width 268 height 16
select select "standard"
click at [184, 108] on select "Parcela Normal Sinal Caução Intercalada Chaves Pré Chaves Pós Chaves Taxas Quit…" at bounding box center [318, 116] width 268 height 16
click at [232, 202] on input "Criar parcela" at bounding box center [246, 200] width 46 height 14
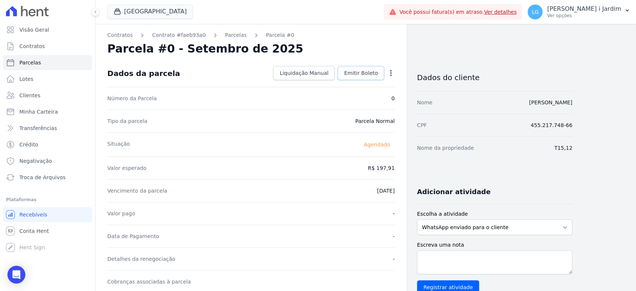
click at [359, 73] on span "Emitir Boleto" at bounding box center [361, 72] width 34 height 7
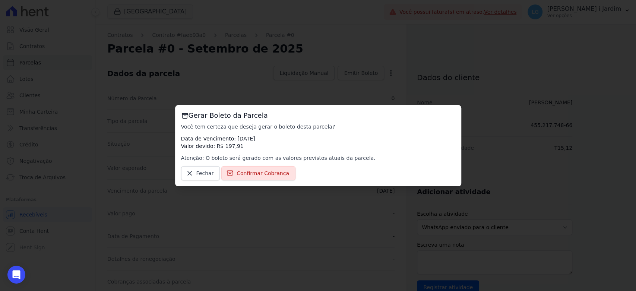
click at [302, 65] on div "Gerar Boleto da Parcela Você tem certeza que deseja gerar o boleto desta parcel…" at bounding box center [318, 145] width 636 height 291
click at [200, 171] on span "Fechar" at bounding box center [205, 172] width 18 height 7
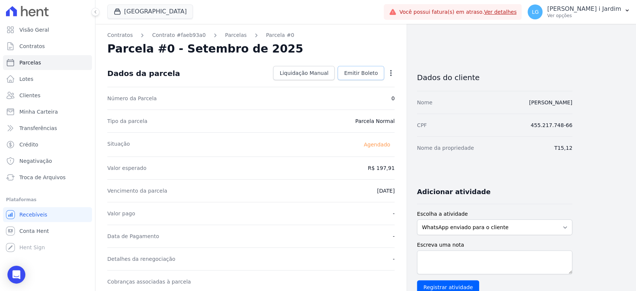
click at [371, 70] on span "Emitir Boleto" at bounding box center [361, 72] width 34 height 7
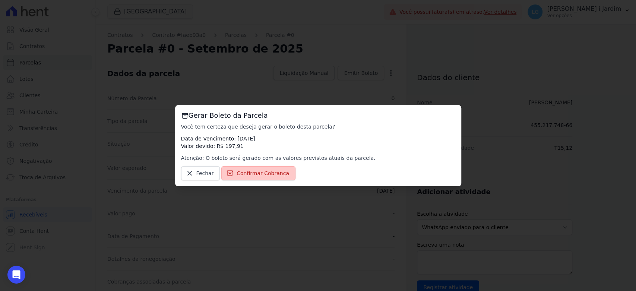
click at [275, 172] on span "Confirmar Cobrança" at bounding box center [263, 172] width 53 height 7
click at [263, 171] on span "Confirmar Cobrança" at bounding box center [263, 172] width 53 height 7
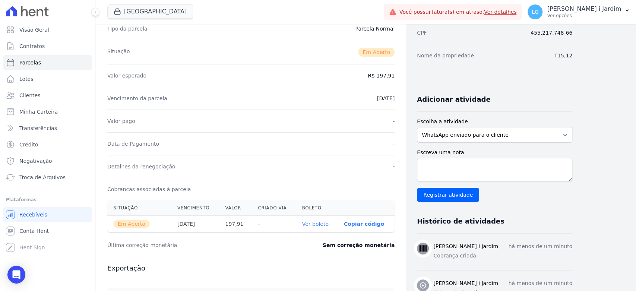
scroll to position [207, 0]
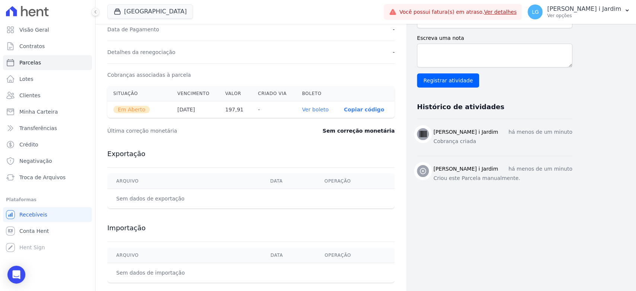
click at [319, 107] on link "Ver boleto" at bounding box center [315, 110] width 26 height 6
click at [51, 99] on link "Clientes" at bounding box center [47, 95] width 89 height 15
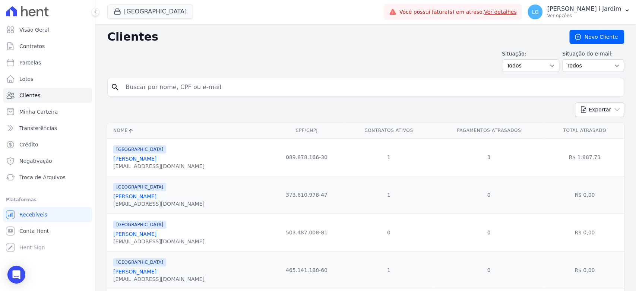
click at [164, 93] on input "search" at bounding box center [370, 87] width 499 height 15
type input "[PERSON_NAME]"
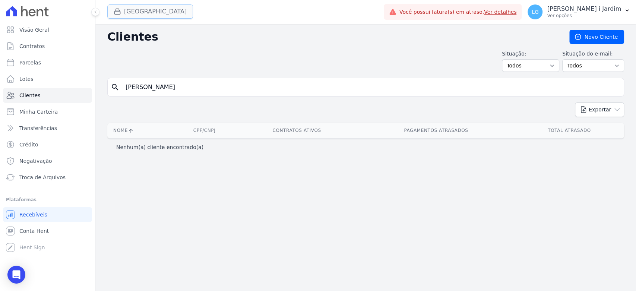
click at [139, 15] on button "[GEOGRAPHIC_DATA]" at bounding box center [150, 11] width 86 height 14
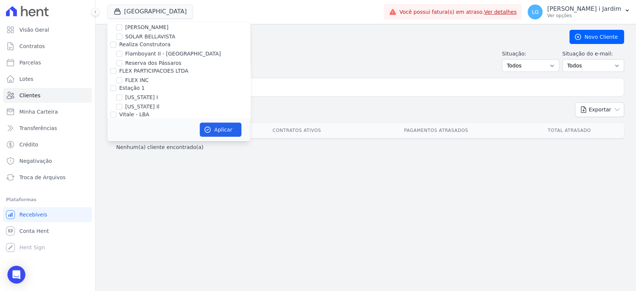
scroll to position [828, 0]
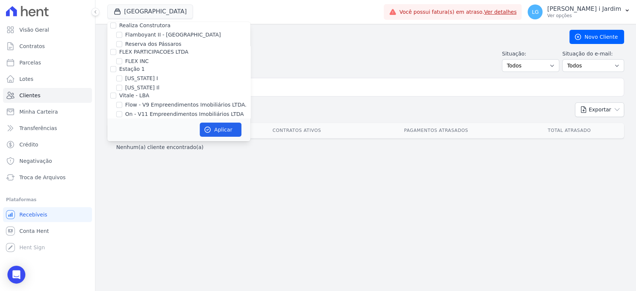
click at [131, 127] on label "[GEOGRAPHIC_DATA]" at bounding box center [152, 131] width 55 height 8
click at [122, 128] on input "[GEOGRAPHIC_DATA]" at bounding box center [119, 131] width 6 height 6
checkbox input "false"
click at [134, 137] on label "Villa Francesa Iris" at bounding box center [147, 141] width 45 height 8
click at [122, 137] on input "Villa Francesa Iris" at bounding box center [119, 140] width 6 height 6
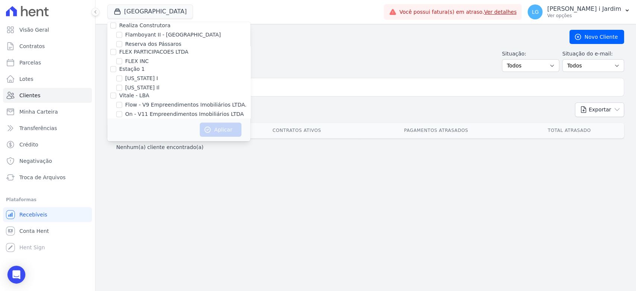
checkbox input "true"
click at [228, 128] on button "Aplicar" at bounding box center [221, 130] width 42 height 14
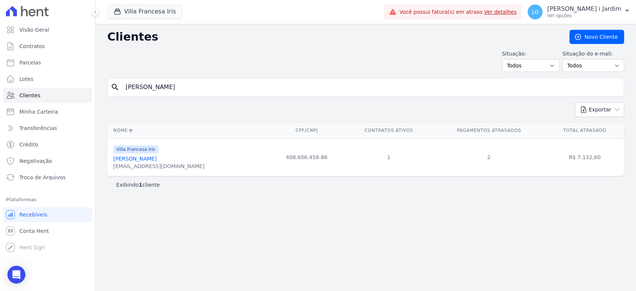
click at [119, 157] on link "[PERSON_NAME]" at bounding box center [134, 159] width 43 height 6
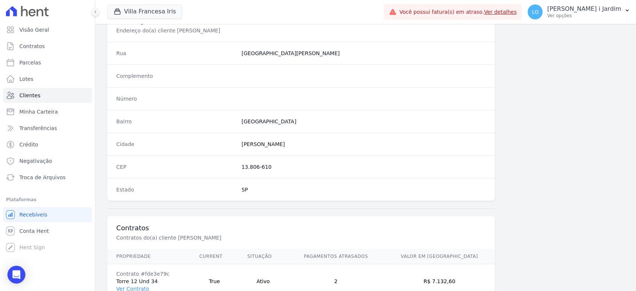
scroll to position [405, 0]
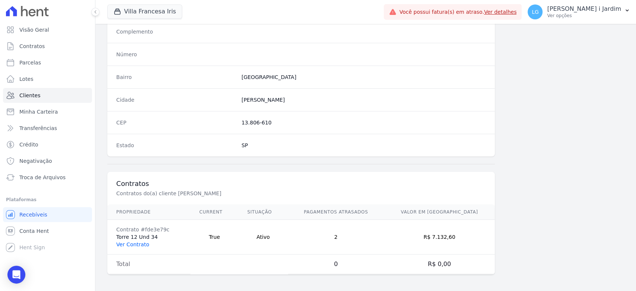
click at [143, 241] on link "Ver Contrato" at bounding box center [132, 244] width 33 height 6
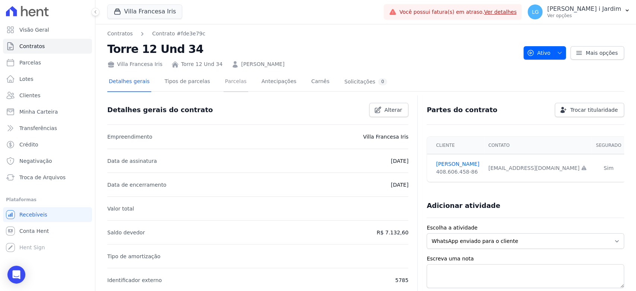
click at [227, 86] on link "Parcelas" at bounding box center [235, 82] width 25 height 20
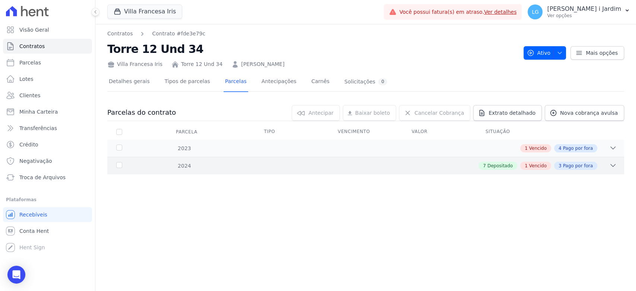
click at [389, 166] on div "7 Depositado 1 Vencido 3 Pago por fora" at bounding box center [390, 166] width 451 height 8
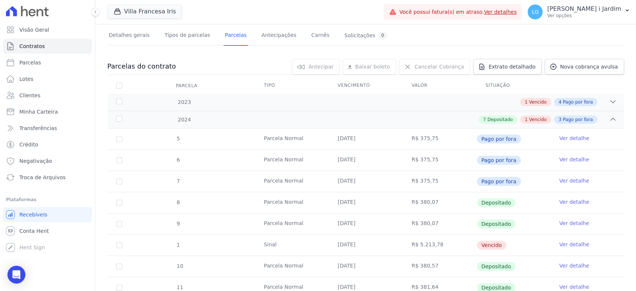
scroll to position [138, 0]
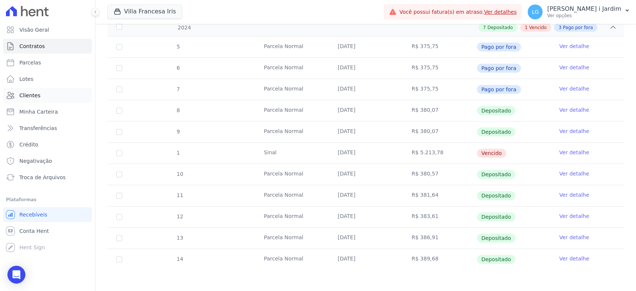
click at [42, 93] on link "Clientes" at bounding box center [47, 95] width 89 height 15
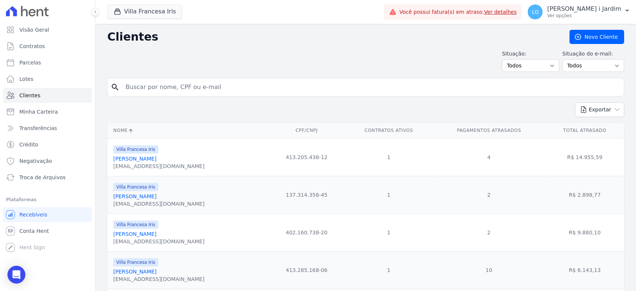
click at [291, 83] on input "search" at bounding box center [370, 87] width 499 height 15
type input "Najla"
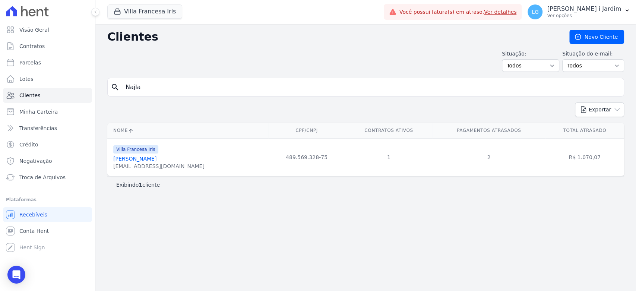
click at [154, 161] on link "[PERSON_NAME]" at bounding box center [134, 159] width 43 height 6
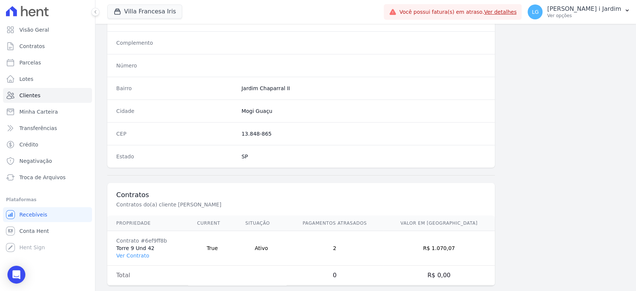
scroll to position [405, 0]
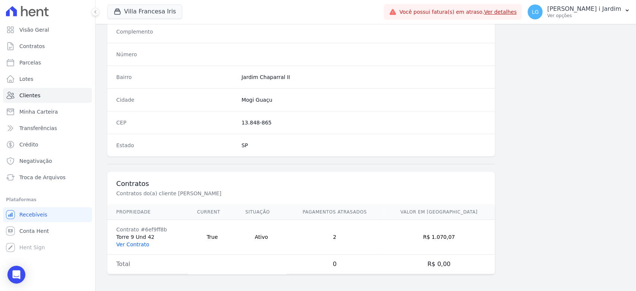
click at [118, 245] on link "Ver Contrato" at bounding box center [132, 244] width 33 height 6
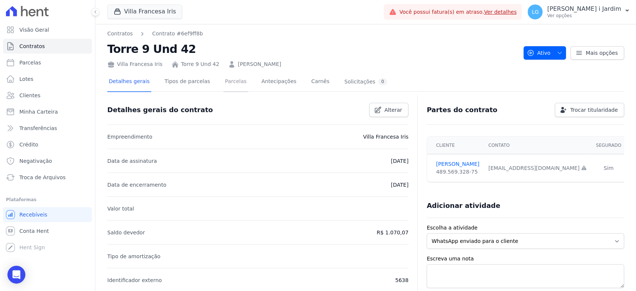
click at [229, 80] on link "Parcelas" at bounding box center [235, 82] width 25 height 20
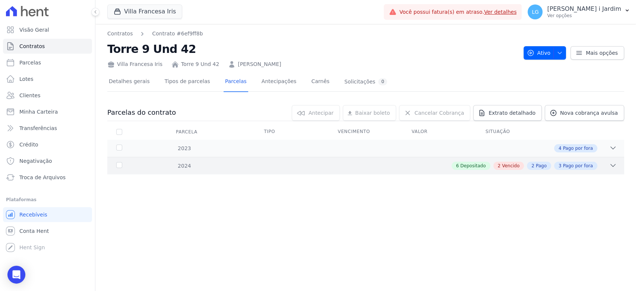
click at [323, 160] on div "2024 6 Depositado 2 Vencido 2 Pago 3 Pago por fora" at bounding box center [365, 166] width 517 height 18
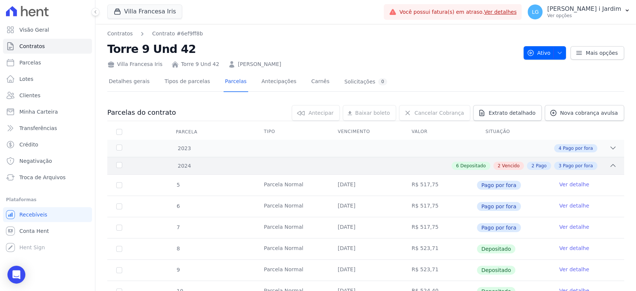
scroll to position [181, 0]
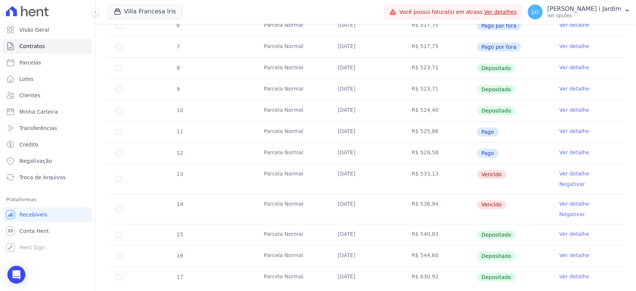
click at [429, 267] on td "R$ 630,92" at bounding box center [440, 277] width 74 height 21
click at [160, 18] on button "Villa Francesa Iris" at bounding box center [144, 11] width 75 height 14
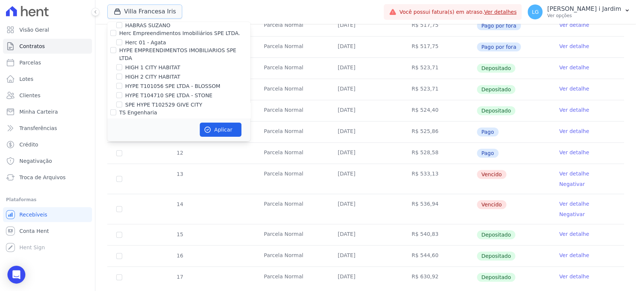
scroll to position [869, 0]
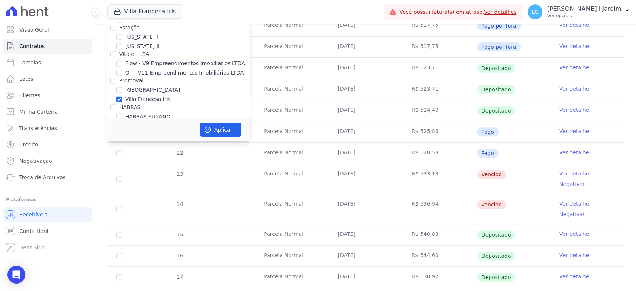
drag, startPoint x: 155, startPoint y: 71, endPoint x: 119, endPoint y: 74, distance: 35.6
click at [154, 95] on label "Villa Francesa Iris" at bounding box center [147, 99] width 45 height 8
click at [122, 96] on input "Villa Francesa Iris" at bounding box center [119, 99] width 6 height 6
checkbox input "false"
click at [130, 86] on label "[GEOGRAPHIC_DATA]" at bounding box center [152, 90] width 55 height 8
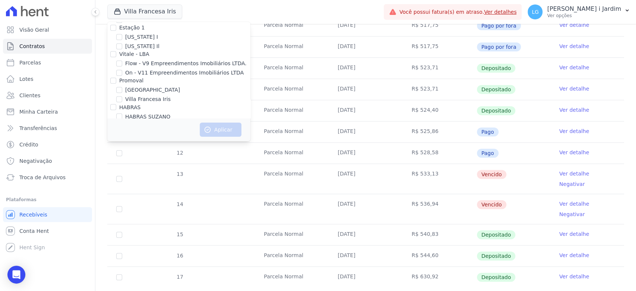
click at [122, 87] on input "[GEOGRAPHIC_DATA]" at bounding box center [119, 90] width 6 height 6
checkbox input "true"
click at [233, 128] on button "Aplicar" at bounding box center [221, 130] width 42 height 14
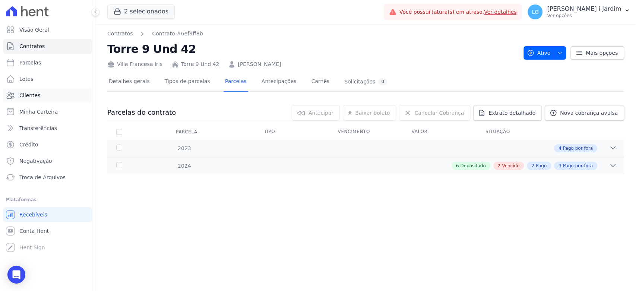
click at [71, 93] on link "Clientes" at bounding box center [47, 95] width 89 height 15
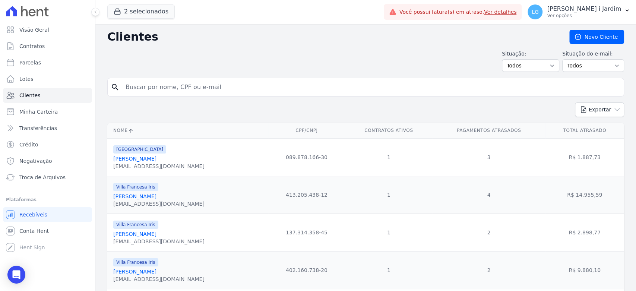
click at [277, 99] on form "search" at bounding box center [365, 90] width 517 height 25
click at [285, 86] on input "search" at bounding box center [370, 87] width 499 height 15
type input "[PERSON_NAME]"
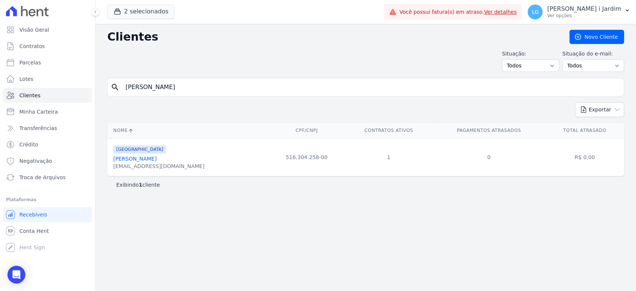
click at [156, 159] on link "[PERSON_NAME]" at bounding box center [134, 159] width 43 height 6
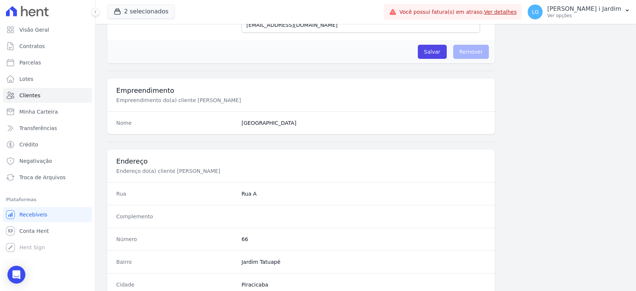
scroll to position [405, 0]
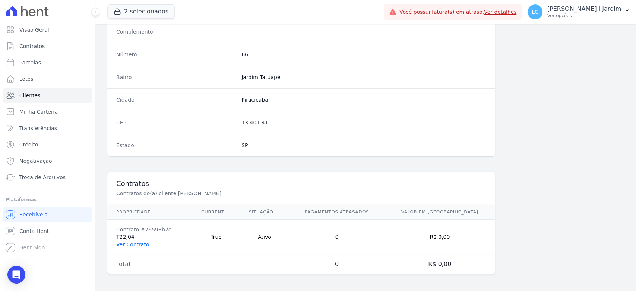
click at [134, 244] on link "Ver Contrato" at bounding box center [132, 244] width 33 height 6
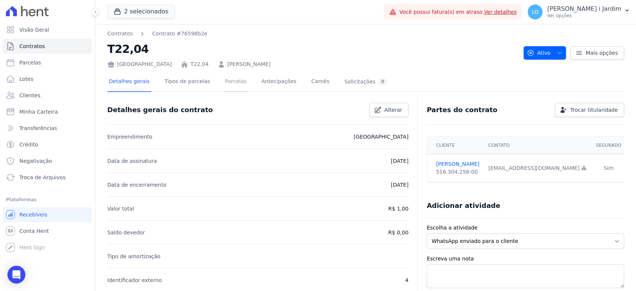
click at [225, 86] on link "Parcelas" at bounding box center [235, 82] width 25 height 20
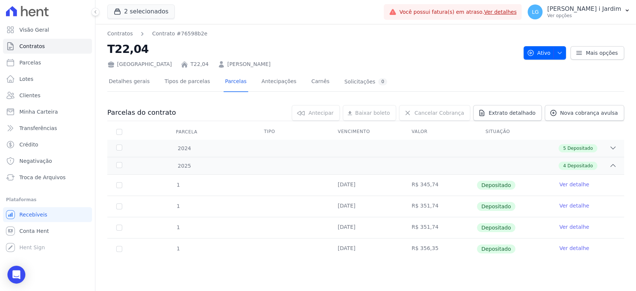
click at [420, 243] on td "R$ 356,35" at bounding box center [440, 248] width 74 height 21
copy td "356,35"
click at [574, 114] on span "Nova cobrança avulsa" at bounding box center [589, 112] width 58 height 7
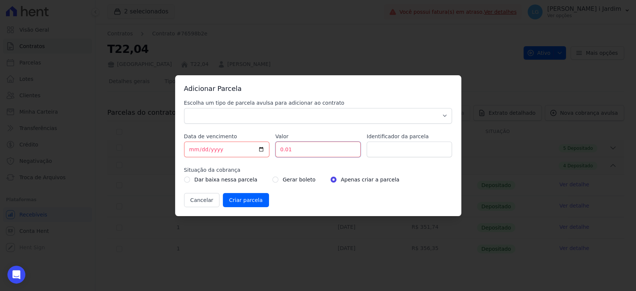
click at [321, 148] on input "0.01" at bounding box center [317, 150] width 85 height 16
drag, startPoint x: 315, startPoint y: 151, endPoint x: 263, endPoint y: 146, distance: 52.3
click at [263, 146] on div "Escolha um tipo de parcela avulsa para adicionar ao contrato Parcela Normal Sin…" at bounding box center [318, 153] width 268 height 108
paste input "362.1"
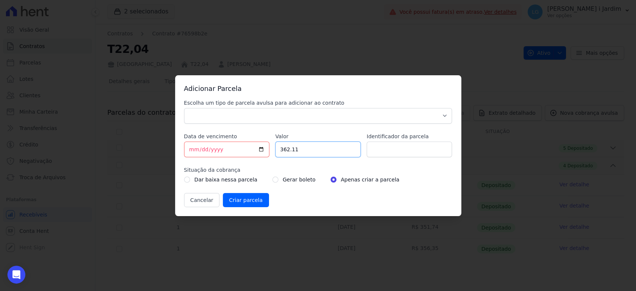
type input "362.11"
click at [243, 151] on input "[DATE]" at bounding box center [226, 150] width 85 height 16
click at [261, 147] on input "[DATE]" at bounding box center [226, 150] width 85 height 16
type input "[DATE]"
click at [403, 121] on select "Parcela Normal Sinal Caução Intercalada Chaves Pré Chaves Pós Chaves Taxas Quit…" at bounding box center [318, 116] width 268 height 16
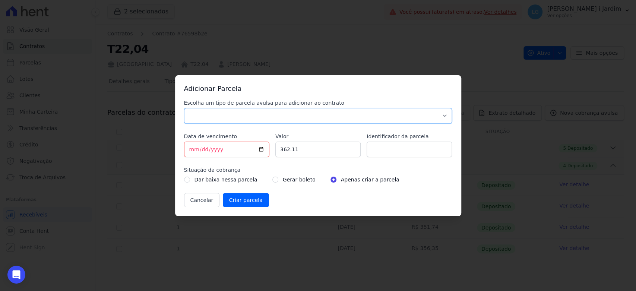
select select "standard"
click at [184, 108] on select "Parcela Normal Sinal Caução Intercalada Chaves Pré Chaves Pós Chaves Taxas Quit…" at bounding box center [318, 116] width 268 height 16
click at [395, 144] on input "Identificador da parcela" at bounding box center [409, 150] width 85 height 16
type input "1"
click at [391, 170] on label "Situação da cobrança" at bounding box center [318, 169] width 268 height 7
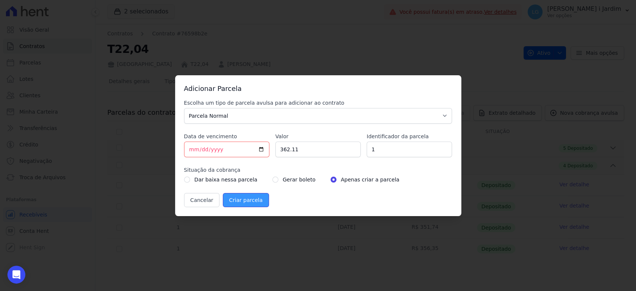
click at [248, 201] on input "Criar parcela" at bounding box center [246, 200] width 46 height 14
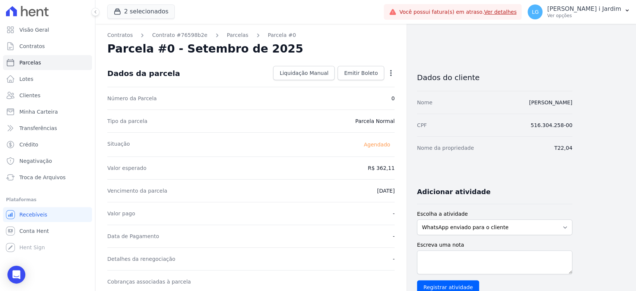
drag, startPoint x: 394, startPoint y: 193, endPoint x: 368, endPoint y: 194, distance: 26.5
click at [368, 194] on div "Contratos Contrato #76598b2e [GEOGRAPHIC_DATA] Parcela #0 Parcela #0 - Setembro…" at bounding box center [250, 263] width 311 height 479
click at [362, 200] on div "Vencimento da parcela [DATE]" at bounding box center [250, 190] width 287 height 23
click at [377, 189] on dd "[DATE]" at bounding box center [386, 190] width 18 height 7
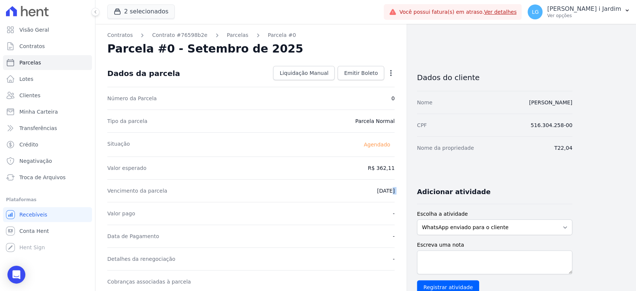
click at [377, 189] on dd "[DATE]" at bounding box center [386, 190] width 18 height 7
click at [371, 201] on div "Vencimento da parcela [DATE]" at bounding box center [250, 190] width 287 height 23
click at [386, 198] on div "Vencimento da parcela [DATE]" at bounding box center [250, 190] width 287 height 23
click at [374, 72] on span "Emitir Boleto" at bounding box center [361, 72] width 34 height 7
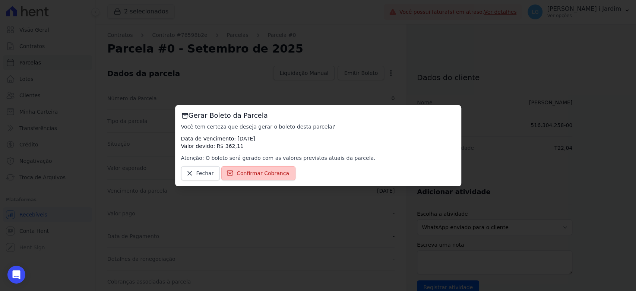
click at [248, 170] on span "Confirmar Cobrança" at bounding box center [263, 172] width 53 height 7
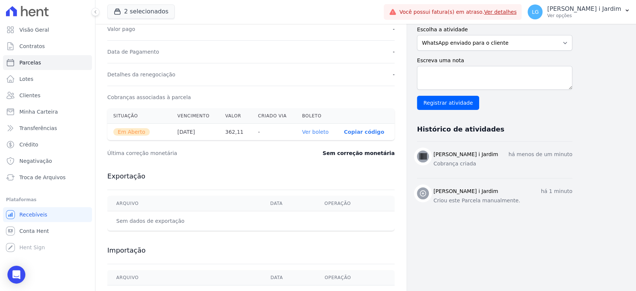
scroll to position [207, 0]
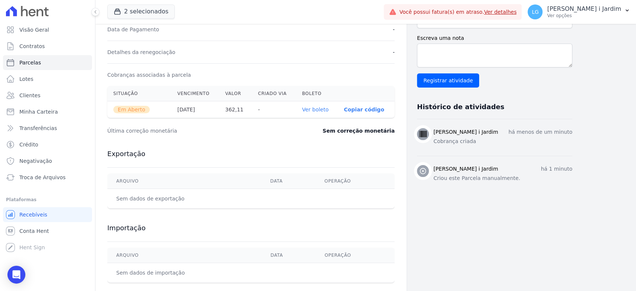
click at [314, 110] on link "Ver boleto" at bounding box center [315, 110] width 26 height 6
click at [229, 216] on div "Importação [GEOGRAPHIC_DATA] Data Operação Sem dados de importação" at bounding box center [250, 253] width 287 height 74
click at [204, 160] on div "Exportação [GEOGRAPHIC_DATA] Data Operação Sem dados de exportação" at bounding box center [250, 179] width 287 height 74
click at [495, 244] on div "Dados do cliente Nome [PERSON_NAME] CPF 516.304.258-00 Nome da propriedade T22,…" at bounding box center [494, 72] width 155 height 439
click at [56, 99] on link "Clientes" at bounding box center [47, 95] width 89 height 15
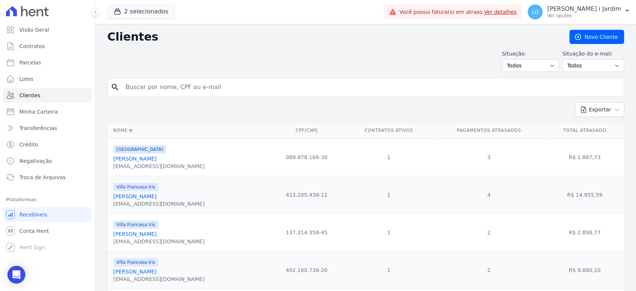
click at [159, 88] on input "search" at bounding box center [370, 87] width 499 height 15
paste input "[PERSON_NAME]"
type input "[PERSON_NAME]"
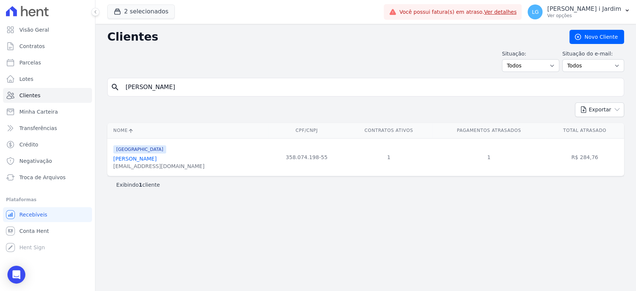
click at [156, 158] on link "[PERSON_NAME]" at bounding box center [134, 159] width 43 height 6
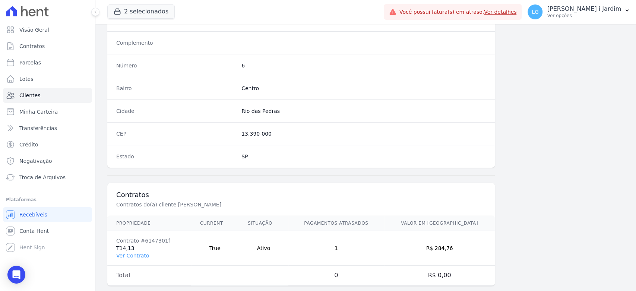
scroll to position [405, 0]
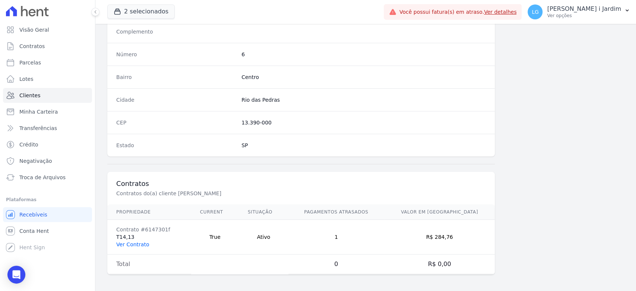
click at [145, 241] on link "Ver Contrato" at bounding box center [132, 244] width 33 height 6
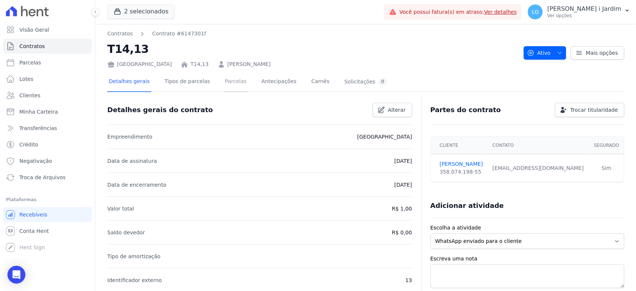
click at [223, 77] on link "Parcelas" at bounding box center [235, 82] width 25 height 20
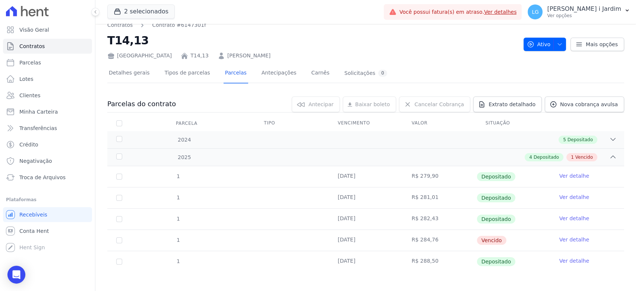
scroll to position [11, 0]
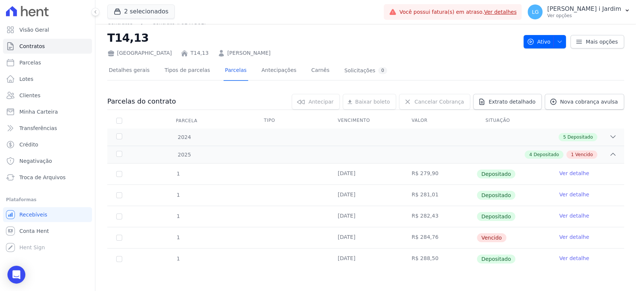
click at [422, 255] on td "R$ 288,50" at bounding box center [440, 258] width 74 height 21
copy td "288,50"
click at [453, 29] on h2 "T14,13" at bounding box center [312, 37] width 410 height 17
click at [388, 50] on div "[GEOGRAPHIC_DATA] T14,13 [PERSON_NAME]" at bounding box center [312, 51] width 410 height 11
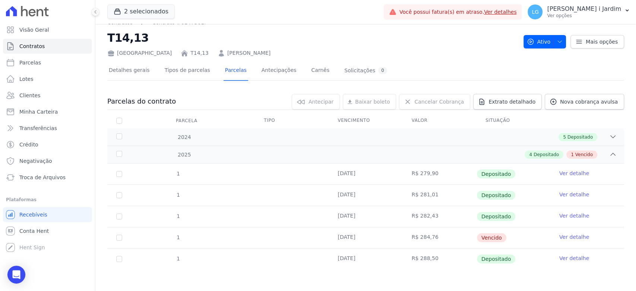
click at [566, 258] on link "Ver detalhe" at bounding box center [574, 257] width 30 height 7
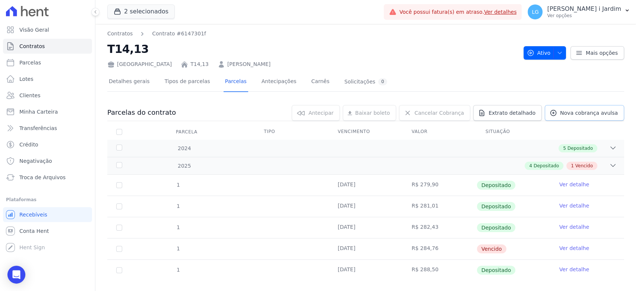
click at [576, 112] on span "Nova cobrança avulsa" at bounding box center [589, 112] width 58 height 7
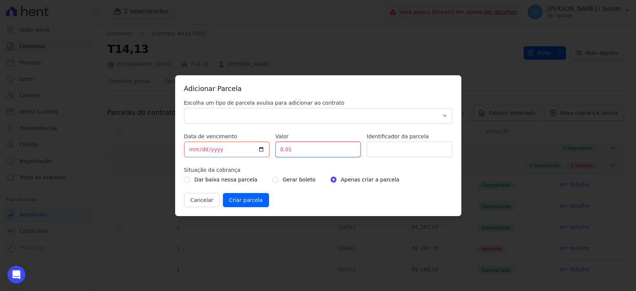
drag, startPoint x: 310, startPoint y: 145, endPoint x: 229, endPoint y: 172, distance: 85.0
click at [229, 172] on div "Escolha um tipo de parcela avulsa para adicionar ao contrato Parcela Normal Sin…" at bounding box center [318, 153] width 268 height 108
paste input "293.16"
type input "293.16"
click at [268, 120] on select "Parcela Normal Sinal Caução Intercalada Chaves Pré Chaves Pós Chaves Taxas Quit…" at bounding box center [318, 116] width 268 height 16
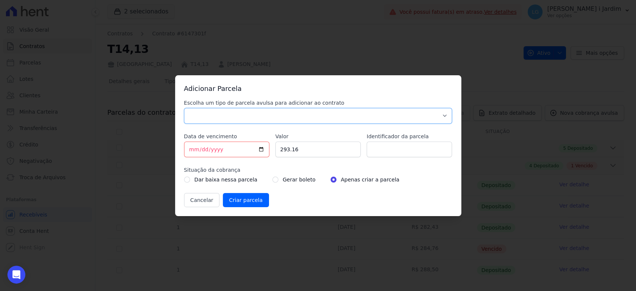
select select "standard"
click at [184, 108] on select "Parcela Normal Sinal Caução Intercalada Chaves Pré Chaves Pós Chaves Taxas Quit…" at bounding box center [318, 116] width 268 height 16
click at [406, 146] on input "Identificador da parcela" at bounding box center [409, 150] width 85 height 16
type input "1"
click at [357, 196] on div "Cancelar Criar parcela" at bounding box center [318, 200] width 268 height 14
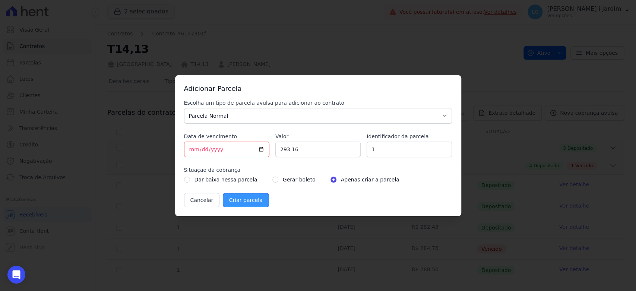
click at [250, 197] on input "Criar parcela" at bounding box center [246, 200] width 46 height 14
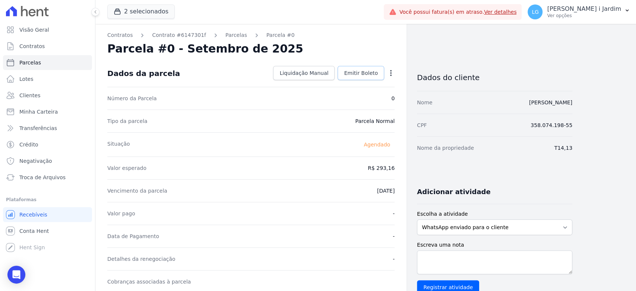
click at [371, 73] on span "Emitir Boleto" at bounding box center [361, 72] width 34 height 7
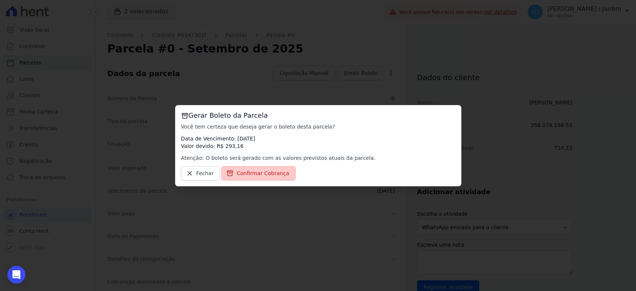
click at [235, 178] on link "Confirmar Cobrança" at bounding box center [258, 173] width 74 height 14
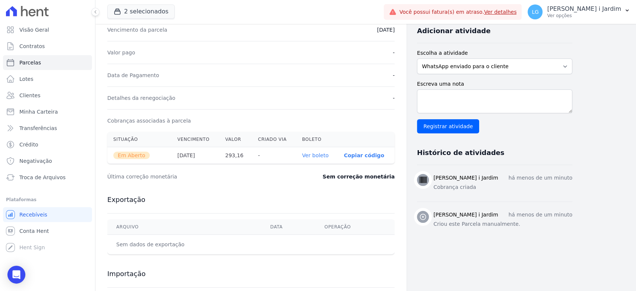
scroll to position [218, 0]
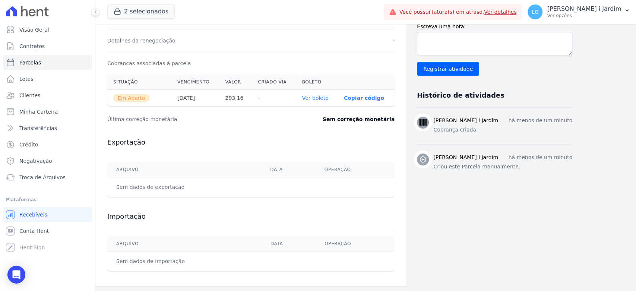
click at [325, 97] on link "Ver boleto" at bounding box center [315, 98] width 26 height 6
click at [134, 12] on button "2 selecionados" at bounding box center [140, 11] width 67 height 14
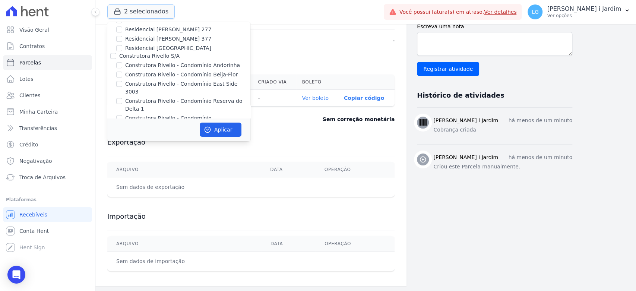
scroll to position [828, 0]
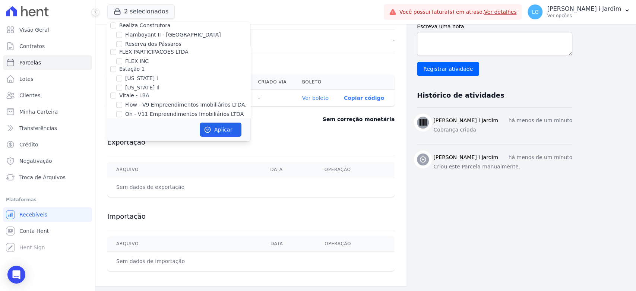
click at [136, 119] on label "Promoval" at bounding box center [131, 122] width 24 height 6
click at [116, 119] on input "Promoval" at bounding box center [113, 122] width 6 height 6
checkbox input "false"
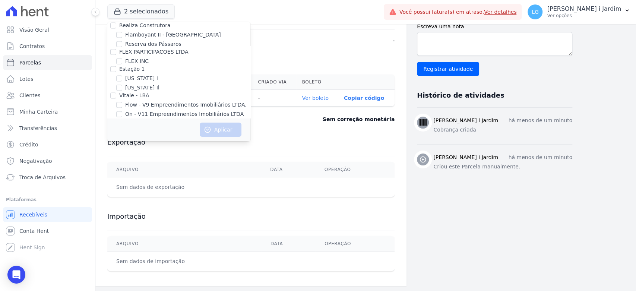
click at [136, 119] on label "Promoval" at bounding box center [131, 122] width 24 height 6
click at [116, 119] on input "Promoval" at bounding box center [113, 122] width 6 height 6
checkbox input "true"
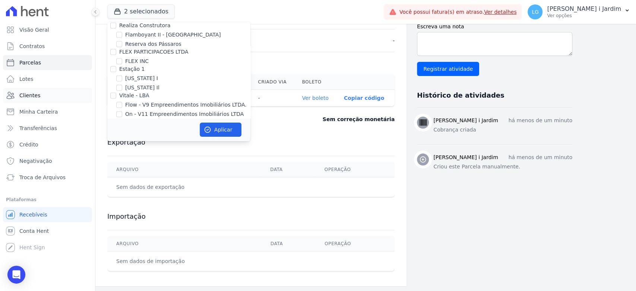
click at [38, 97] on span "Clientes" at bounding box center [29, 95] width 21 height 7
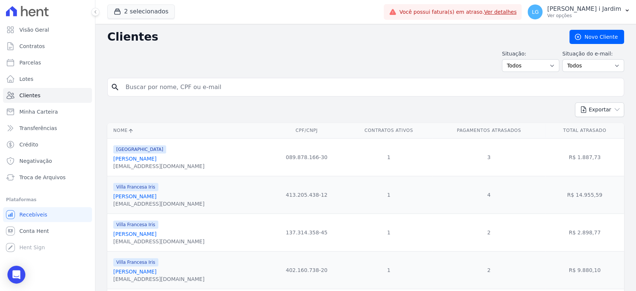
click at [368, 90] on input "search" at bounding box center [370, 87] width 499 height 15
type input "helenice"
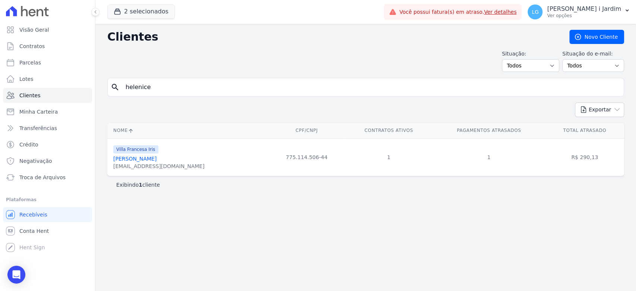
click at [156, 158] on link "[PERSON_NAME]" at bounding box center [134, 159] width 43 height 6
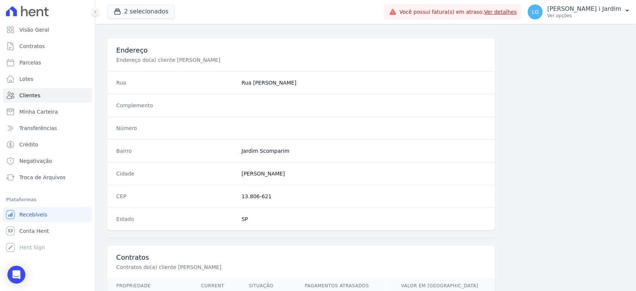
scroll to position [405, 0]
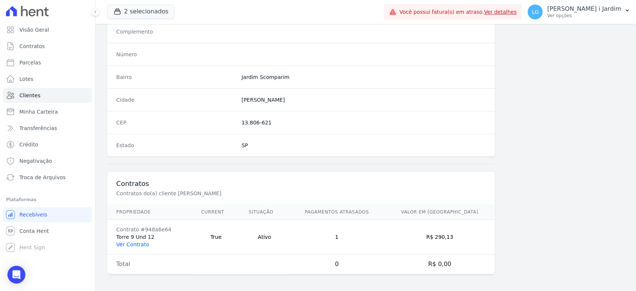
click at [141, 244] on link "Ver Contrato" at bounding box center [132, 244] width 33 height 6
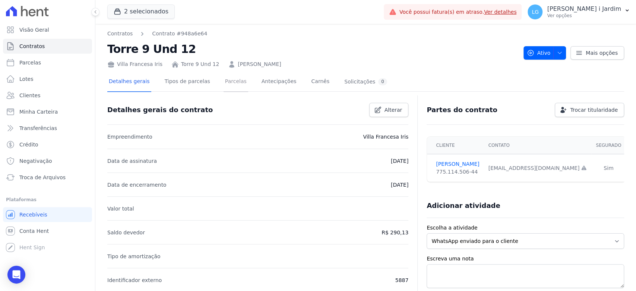
click at [223, 82] on link "Parcelas" at bounding box center [235, 82] width 25 height 20
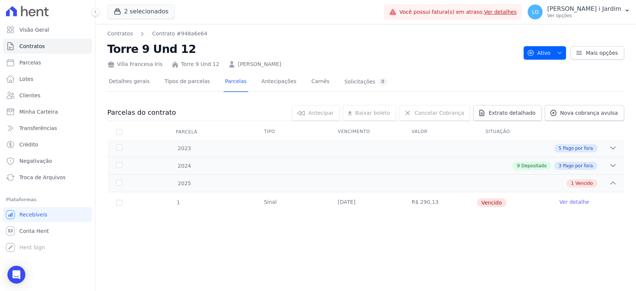
click at [423, 201] on td "R$ 290,13" at bounding box center [440, 202] width 74 height 21
copy td "290,13"
click at [617, 166] on div "2024 9 Depositado 3 Pago por fora" at bounding box center [365, 166] width 517 height 18
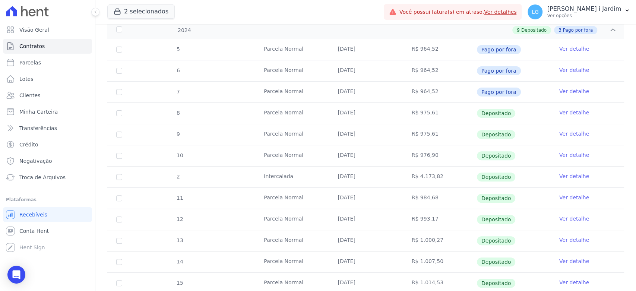
scroll to position [198, 0]
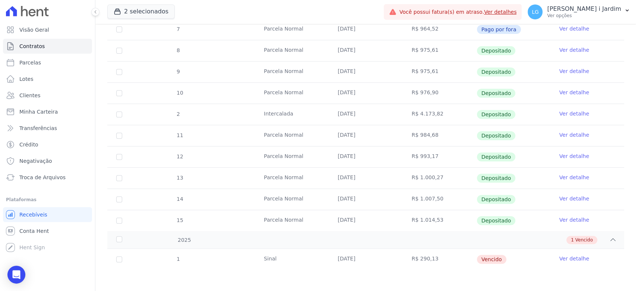
click at [408, 268] on td "R$ 290,13" at bounding box center [440, 259] width 74 height 21
click at [121, 11] on icon "button" at bounding box center [117, 11] width 7 height 7
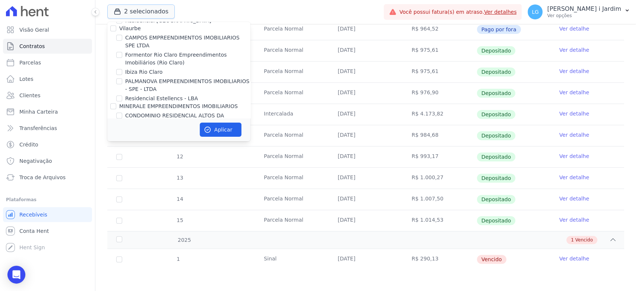
scroll to position [828, 0]
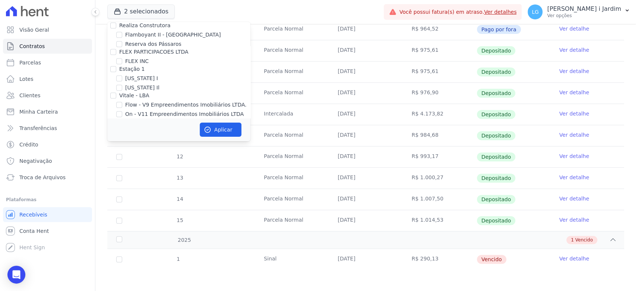
click at [131, 95] on div "Trapisa Engenharia Acaiá Residencial Icatu Residencial PORTO5 INVESTIMENTOS IMO…" at bounding box center [178, 256] width 143 height 2125
click at [134, 119] on label "Promoval" at bounding box center [131, 122] width 24 height 6
click at [116, 119] on input "Promoval" at bounding box center [113, 122] width 6 height 6
checkbox input "false"
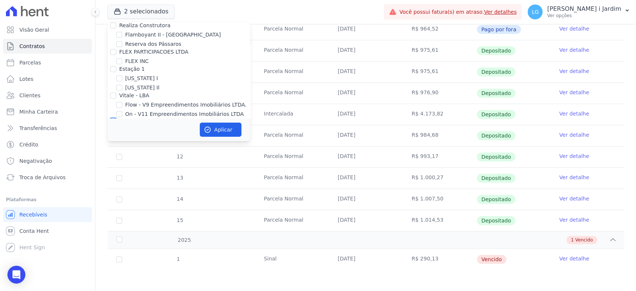
checkbox input "false"
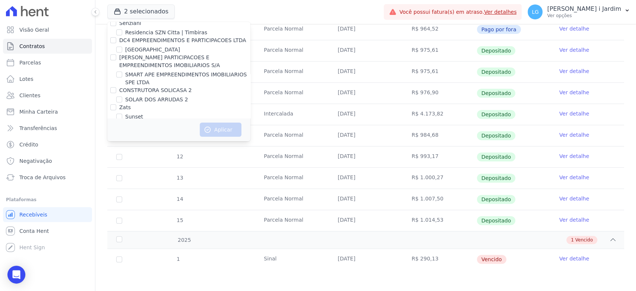
click at [150, 148] on label "VALEINCORP CONSTRUTORA INCORPORADORA E NEGOCIOS IMOBILIARIOS LTDA" at bounding box center [182, 155] width 127 height 14
click at [116, 148] on input "VALEINCORP CONSTRUTORA INCORPORADORA E NEGOCIOS IMOBILIARIOS LTDA" at bounding box center [113, 151] width 6 height 6
checkbox input "true"
click at [207, 131] on icon "button" at bounding box center [207, 129] width 7 height 7
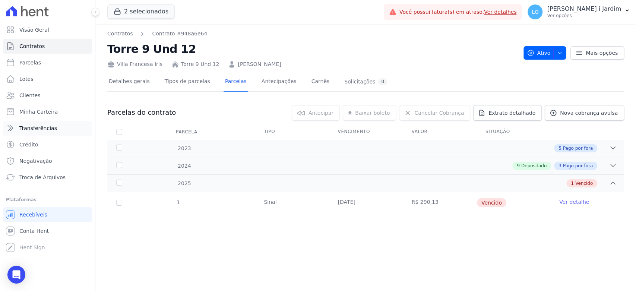
click at [43, 124] on span "Transferências" at bounding box center [38, 127] width 38 height 7
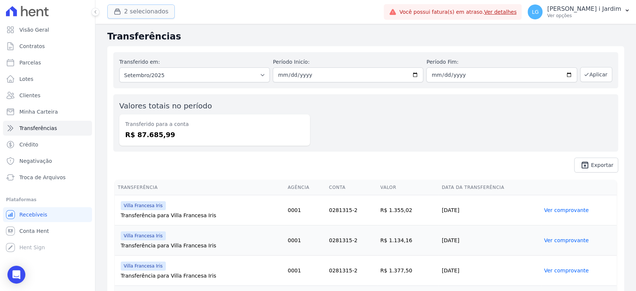
click at [153, 12] on button "2 selecionados" at bounding box center [140, 11] width 67 height 14
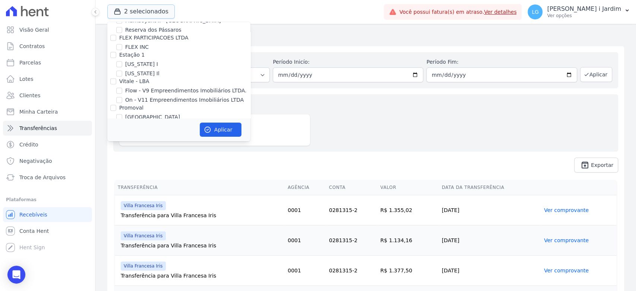
scroll to position [828, 0]
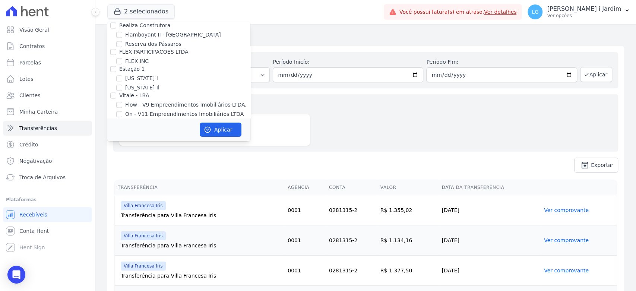
click at [137, 137] on label "Villa Francesa Iris" at bounding box center [147, 141] width 45 height 8
click at [122, 137] on input "Villa Francesa Iris" at bounding box center [119, 140] width 6 height 6
checkbox input "false"
click at [227, 127] on button "Aplicar" at bounding box center [221, 130] width 42 height 14
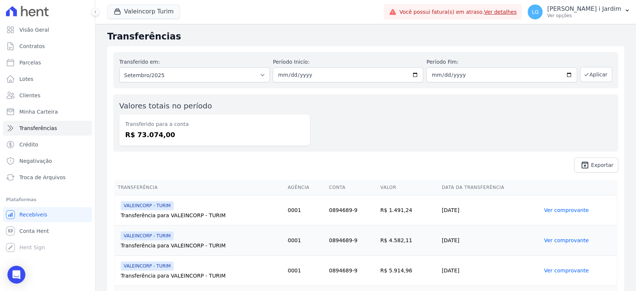
click at [153, 133] on dd "R$ 73.074,00" at bounding box center [214, 135] width 179 height 10
copy dd "73.074,00"
click at [331, 102] on div "Valores totais no período Transferido para a conta R$ 73.074,00" at bounding box center [365, 122] width 505 height 57
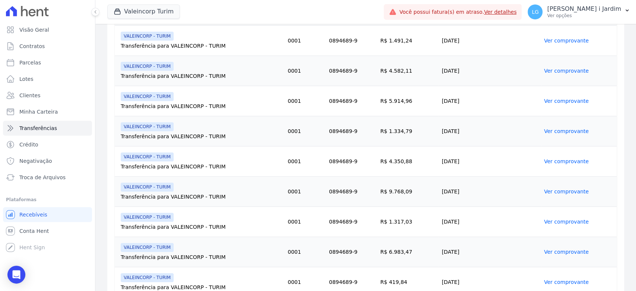
scroll to position [0, 0]
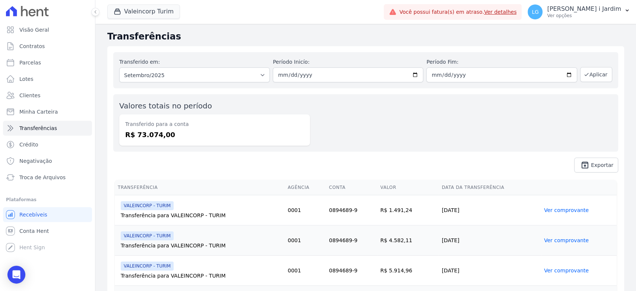
drag, startPoint x: 170, startPoint y: 137, endPoint x: 120, endPoint y: 117, distance: 53.5
click at [120, 117] on div "Transferido para a conta R$ 73.074,00" at bounding box center [214, 129] width 191 height 31
click at [286, 136] on dd "R$ 73.074,00" at bounding box center [214, 135] width 179 height 10
click at [144, 14] on button "Valeincorp Turim" at bounding box center [143, 11] width 73 height 14
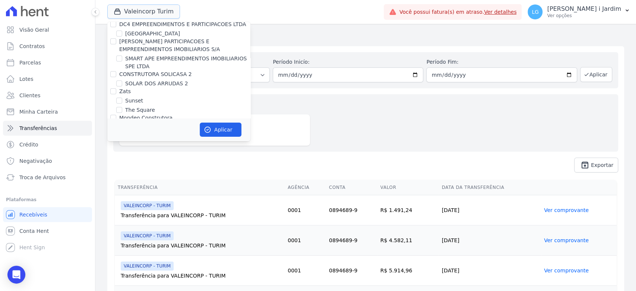
scroll to position [1989, 0]
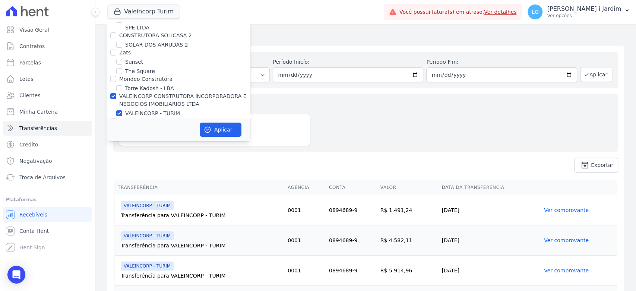
click at [138, 93] on label "VALEINCORP CONSTRUTORA INCORPORADORA E NEGOCIOS IMOBILIARIOS LTDA" at bounding box center [182, 100] width 127 height 14
click at [116, 93] on input "VALEINCORP CONSTRUTORA INCORPORADORA E NEGOCIOS IMOBILIARIOS LTDA" at bounding box center [113, 96] width 6 height 6
checkbox input "false"
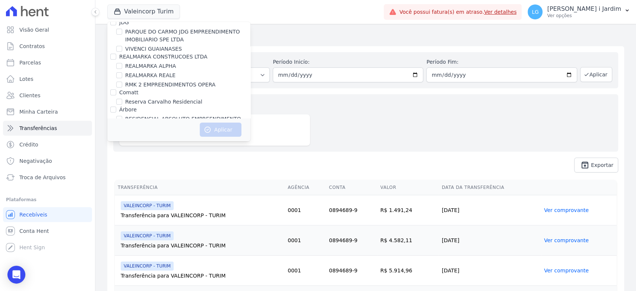
click at [144, 115] on label "RESIDENCIAL ABSOLUTO EMPREENDIMENTO IMOBILIARIO SPE LTDA" at bounding box center [187, 123] width 125 height 16
click at [122, 116] on input "RESIDENCIAL ABSOLUTO EMPREENDIMENTO IMOBILIARIO SPE LTDA" at bounding box center [119, 119] width 6 height 6
checkbox input "true"
click at [239, 136] on button "Aplicar" at bounding box center [221, 130] width 42 height 14
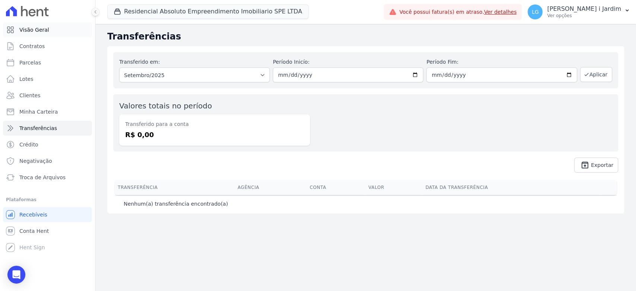
click at [59, 28] on link "Visão Geral" at bounding box center [47, 29] width 89 height 15
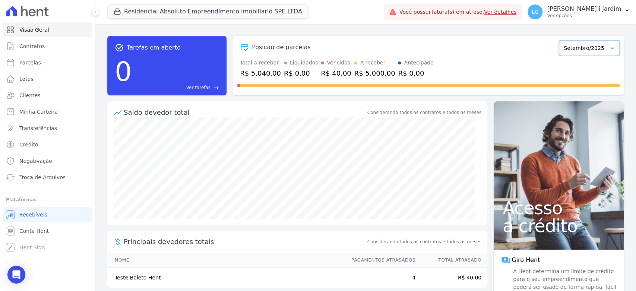
click at [606, 47] on select "Setembro/2025" at bounding box center [589, 48] width 61 height 16
click at [557, 85] on span at bounding box center [428, 85] width 383 height 3
click at [74, 59] on link "Parcelas" at bounding box center [47, 62] width 89 height 15
select select
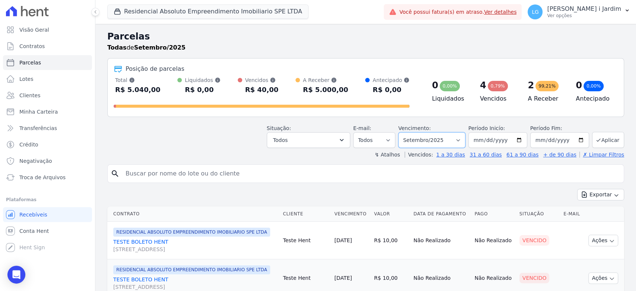
click at [416, 140] on select "Filtrar por período ──────── Todos os meses Setembro/2025" at bounding box center [431, 140] width 67 height 16
click at [288, 191] on div "Exportar Exportar PDF Exportar CSV" at bounding box center [365, 198] width 517 height 18
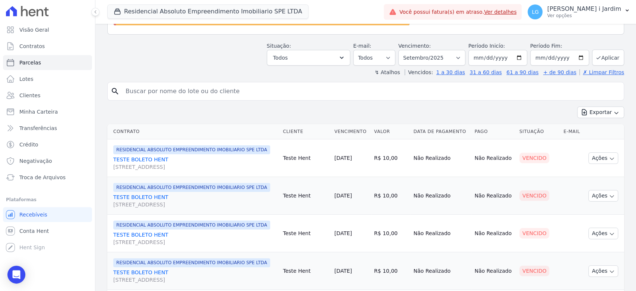
scroll to position [54, 0]
